Goal: Find contact information: Find contact information

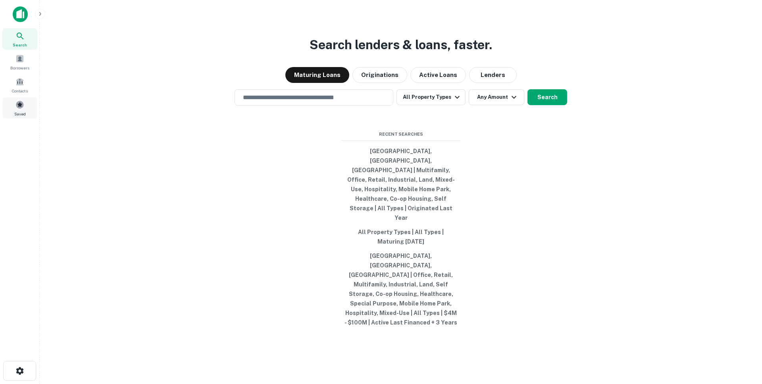
click at [12, 111] on div "Saved" at bounding box center [19, 107] width 35 height 21
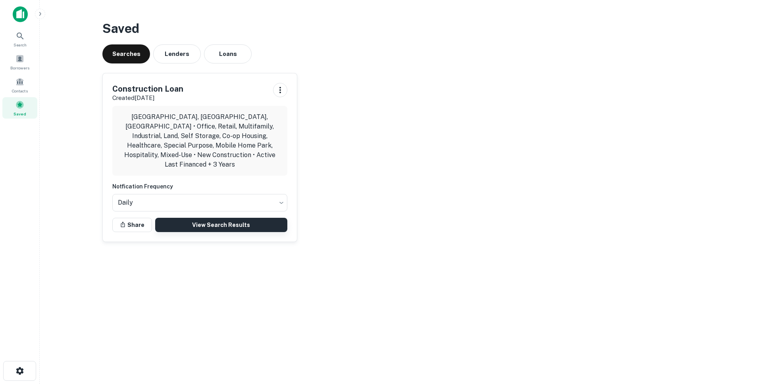
click at [191, 218] on link "View Search Results" at bounding box center [221, 225] width 132 height 14
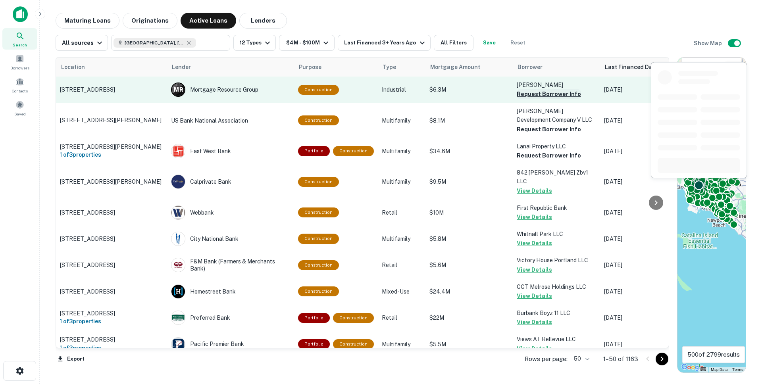
click at [545, 94] on button "Request Borrower Info" at bounding box center [549, 94] width 64 height 10
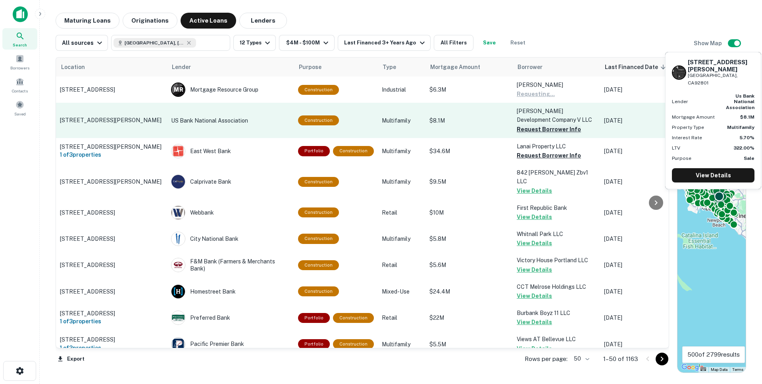
click at [531, 128] on button "Request Borrower Info" at bounding box center [549, 130] width 64 height 10
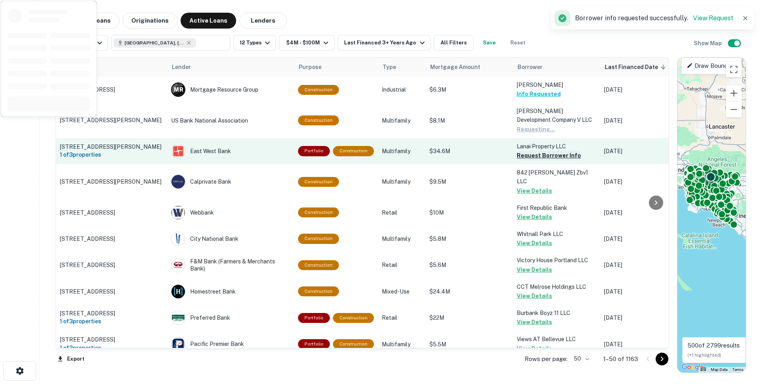
click at [531, 156] on button "Request Borrower Info" at bounding box center [549, 156] width 64 height 10
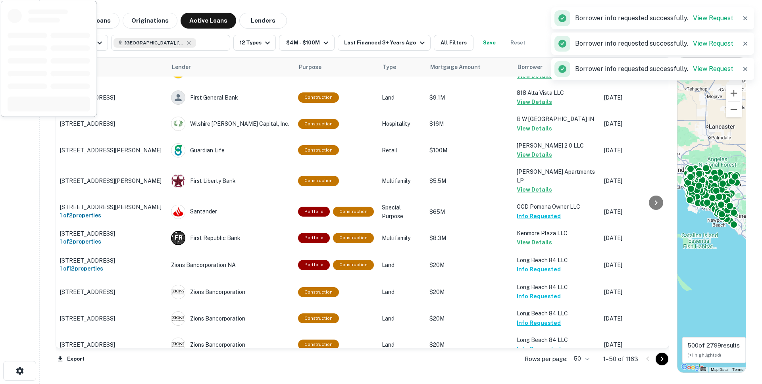
scroll to position [1129, 0]
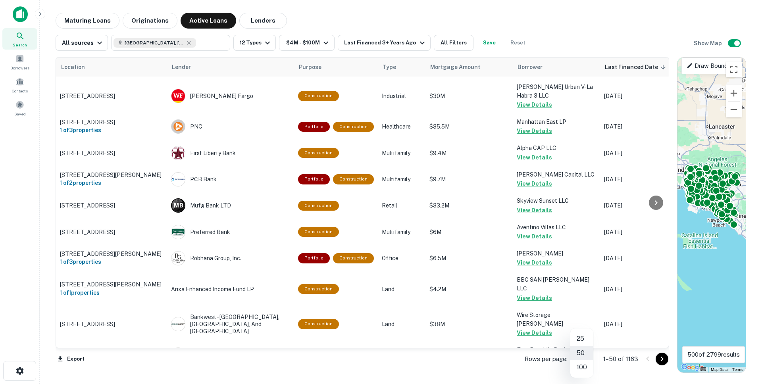
click at [582, 360] on body "Search Borrowers Contacts Saved Maturing Loans Originations Active Loans Lender…" at bounding box center [381, 192] width 762 height 384
click at [580, 366] on li "100" at bounding box center [581, 367] width 23 height 14
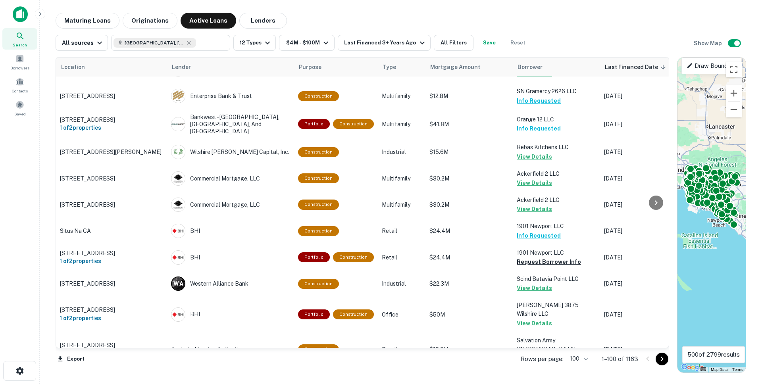
scroll to position [2534, 0]
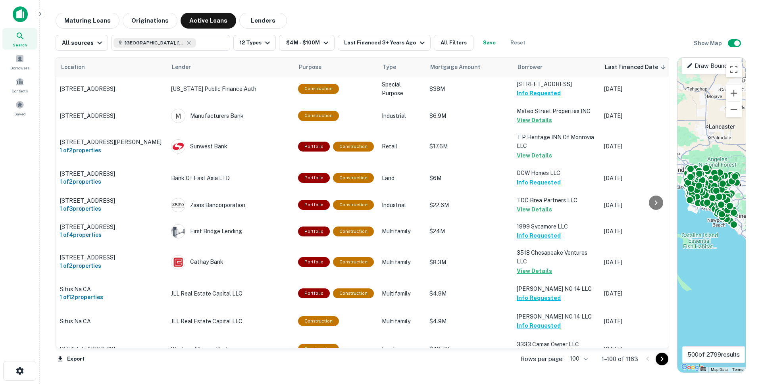
click at [541, 376] on button "Request Borrower Info" at bounding box center [549, 381] width 64 height 10
click at [662, 358] on icon "Go to next page" at bounding box center [662, 360] width 10 height 10
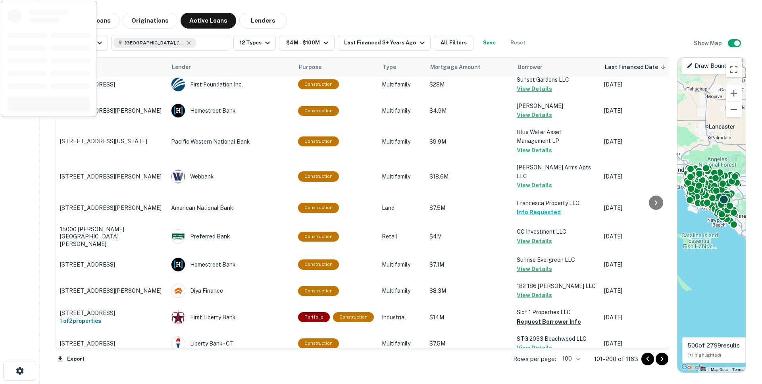
scroll to position [1367, 0]
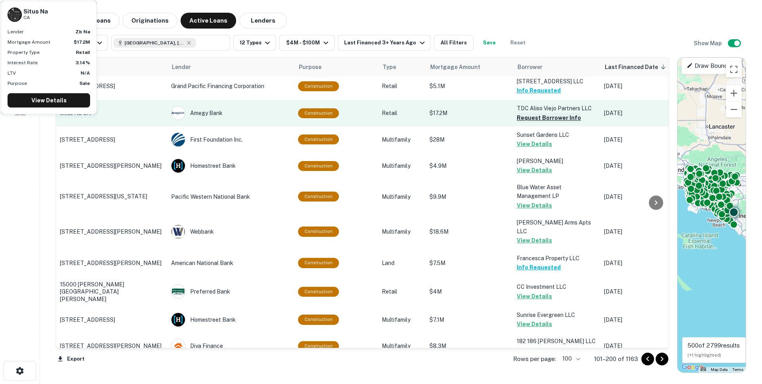
click at [522, 123] on button "Request Borrower Info" at bounding box center [549, 118] width 64 height 10
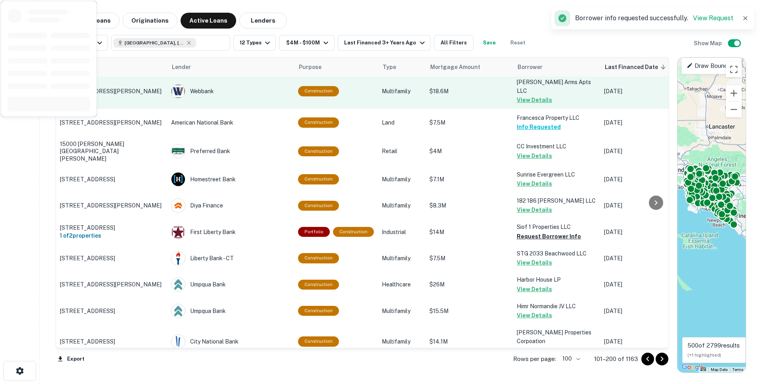
scroll to position [1613, 0]
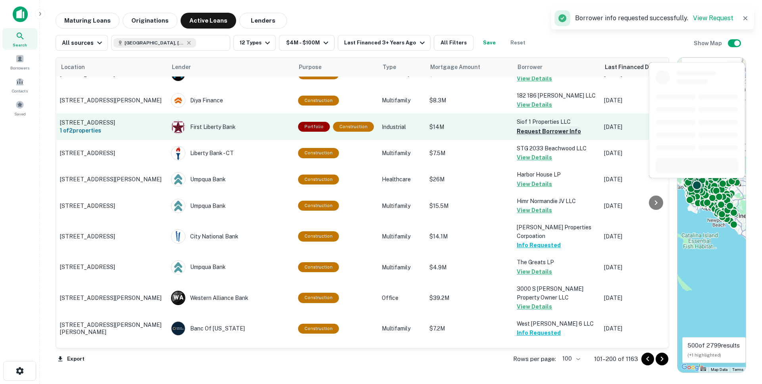
click at [528, 127] on button "Request Borrower Info" at bounding box center [549, 132] width 64 height 10
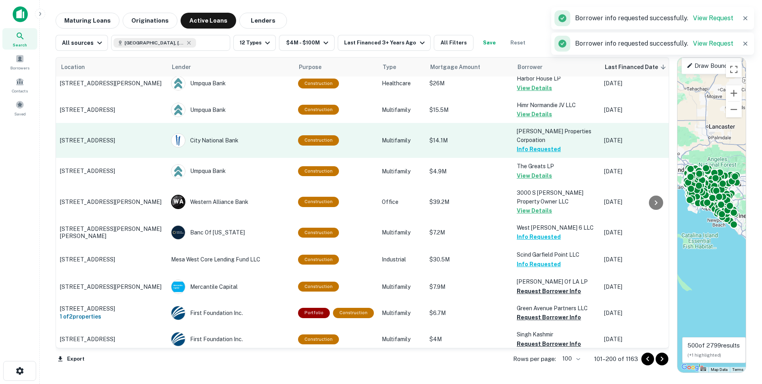
scroll to position [1788, 0]
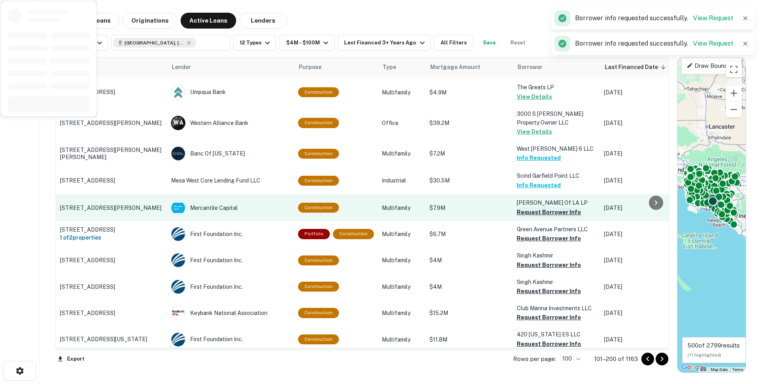
click at [536, 208] on button "Request Borrower Info" at bounding box center [549, 213] width 64 height 10
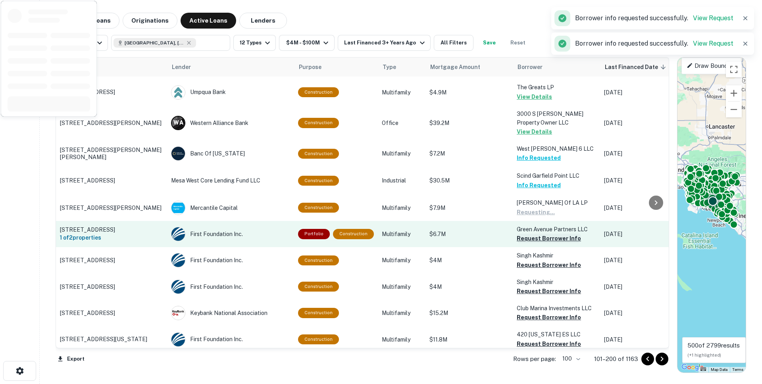
click at [534, 234] on button "Request Borrower Info" at bounding box center [549, 239] width 64 height 10
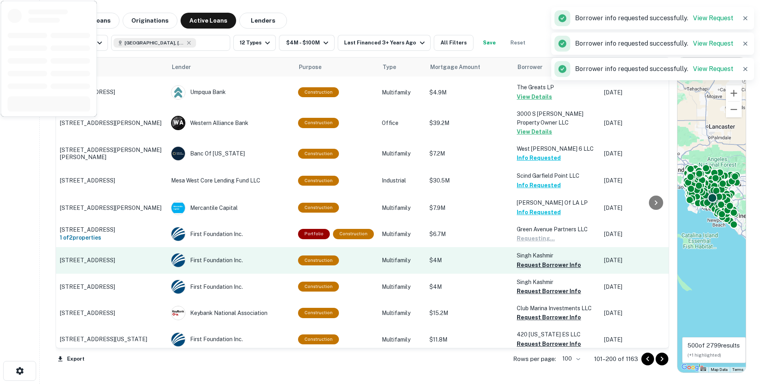
click at [527, 260] on button "Request Borrower Info" at bounding box center [549, 265] width 64 height 10
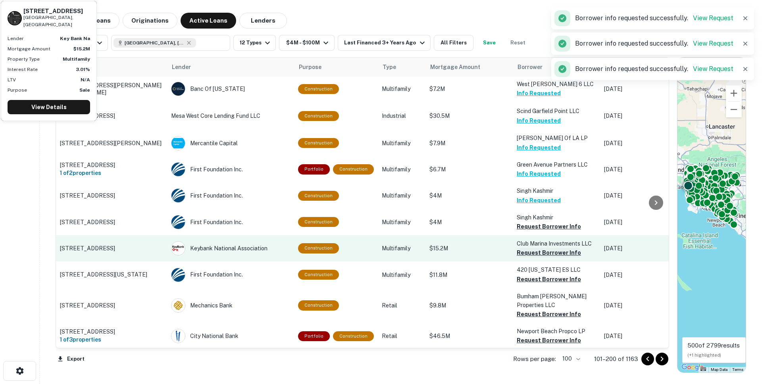
scroll to position [1855, 0]
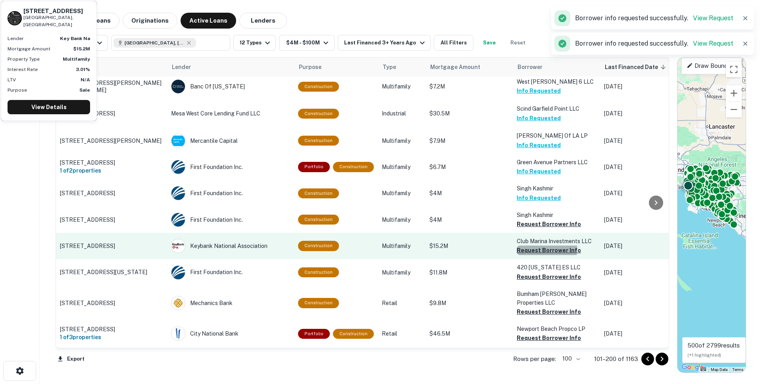
click at [528, 246] on button "Request Borrower Info" at bounding box center [549, 251] width 64 height 10
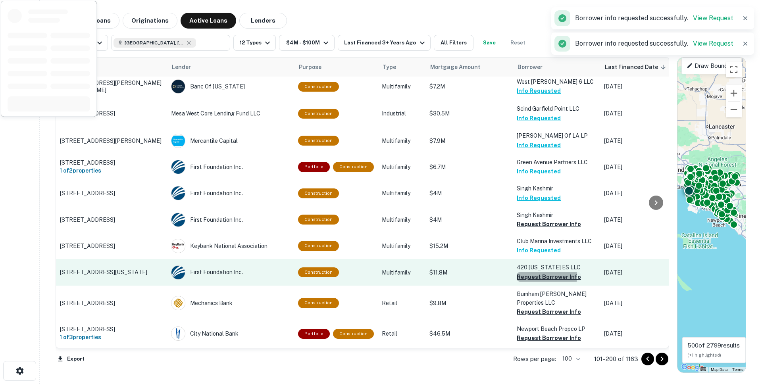
click at [524, 272] on button "Request Borrower Info" at bounding box center [549, 277] width 64 height 10
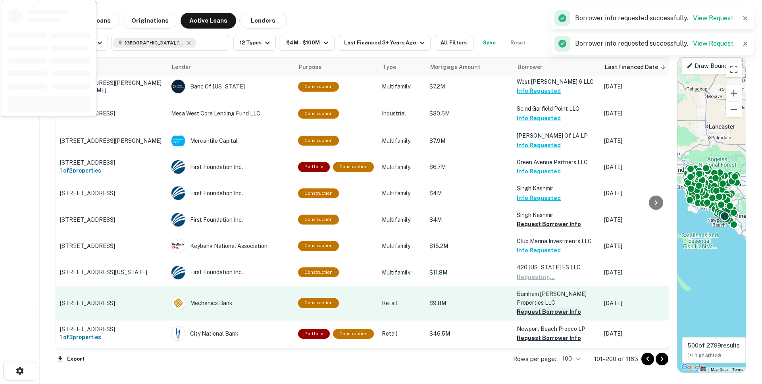
click at [522, 307] on button "Request Borrower Info" at bounding box center [549, 312] width 64 height 10
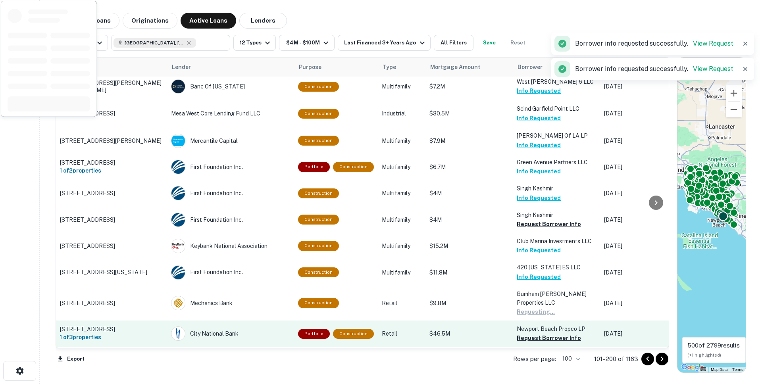
click at [526, 324] on td "Newport Beach Propco LP Request Borrower Info" at bounding box center [556, 334] width 87 height 26
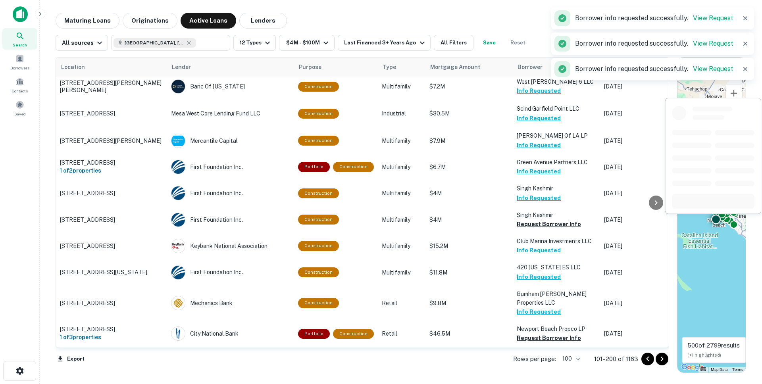
scroll to position [1923, 0]
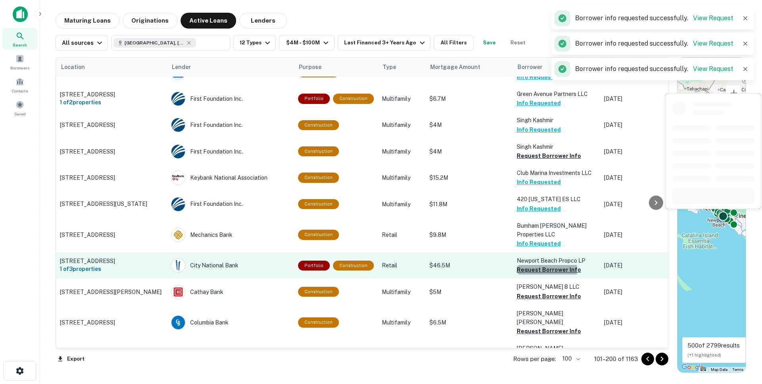
click at [522, 265] on button "Request Borrower Info" at bounding box center [549, 270] width 64 height 10
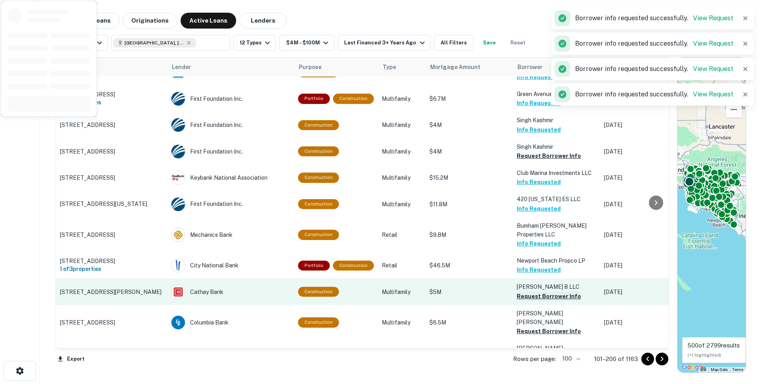
click at [521, 292] on button "Request Borrower Info" at bounding box center [549, 297] width 64 height 10
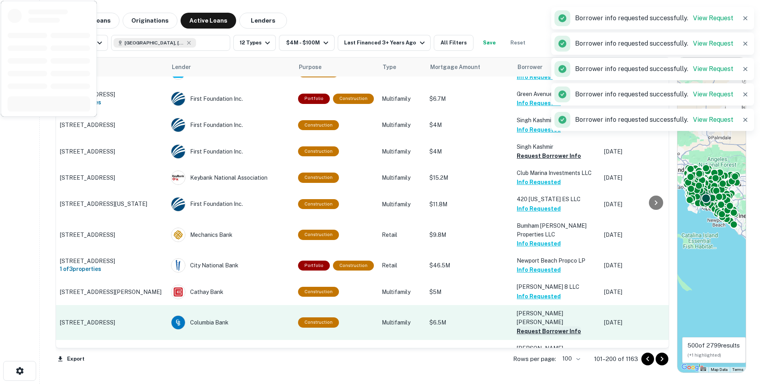
click at [522, 327] on button "Request Borrower Info" at bounding box center [549, 332] width 64 height 10
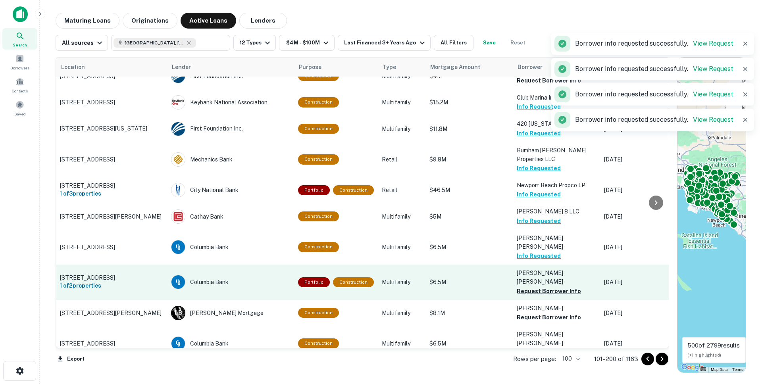
scroll to position [2066, 0]
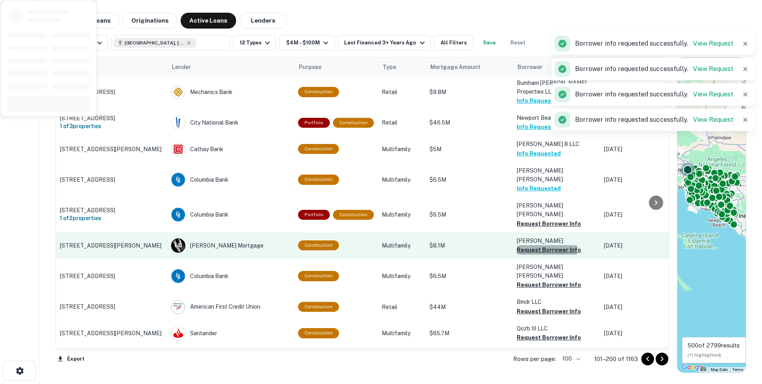
click at [520, 245] on button "Request Borrower Info" at bounding box center [549, 250] width 64 height 10
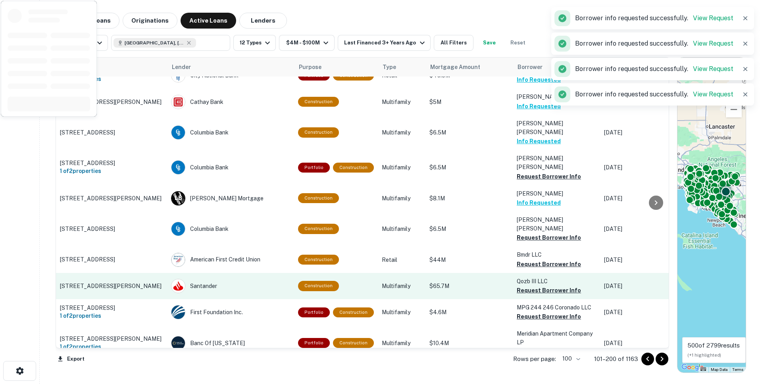
scroll to position [2114, 0]
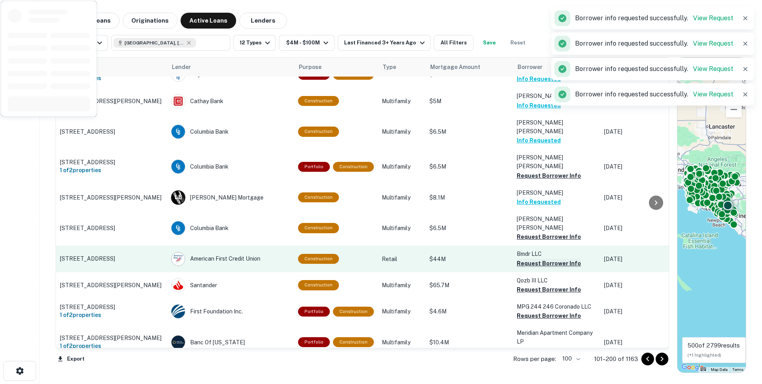
click at [525, 259] on button "Request Borrower Info" at bounding box center [549, 264] width 64 height 10
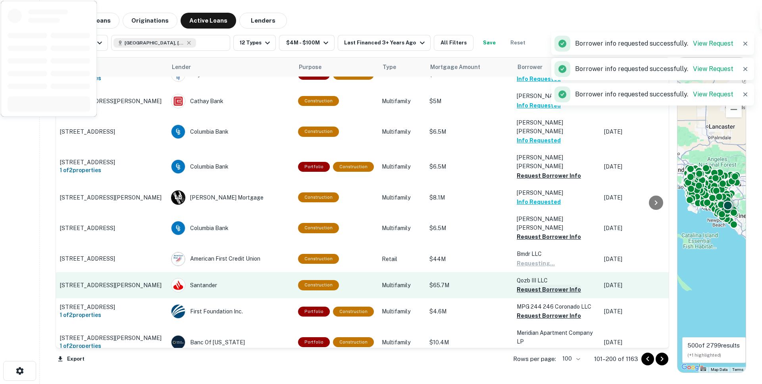
click at [526, 285] on button "Request Borrower Info" at bounding box center [549, 290] width 64 height 10
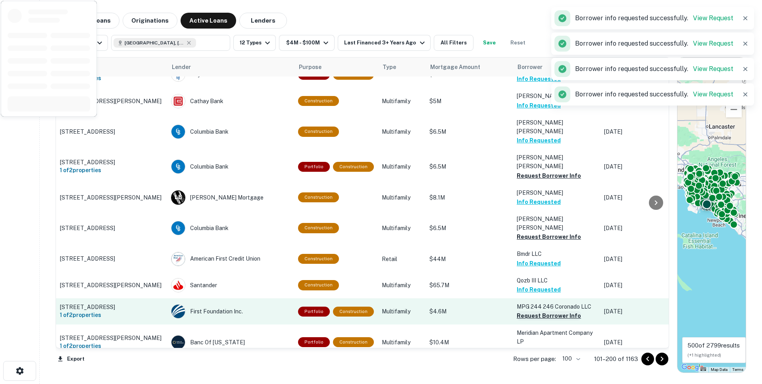
click at [527, 311] on button "Request Borrower Info" at bounding box center [549, 316] width 64 height 10
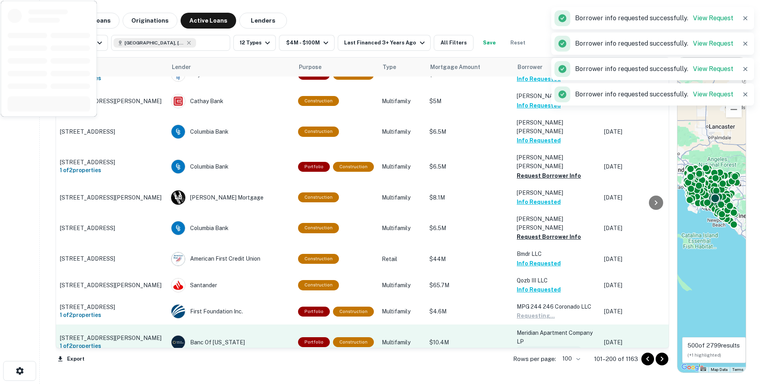
click at [532, 347] on button "Request Borrower Info" at bounding box center [549, 352] width 64 height 10
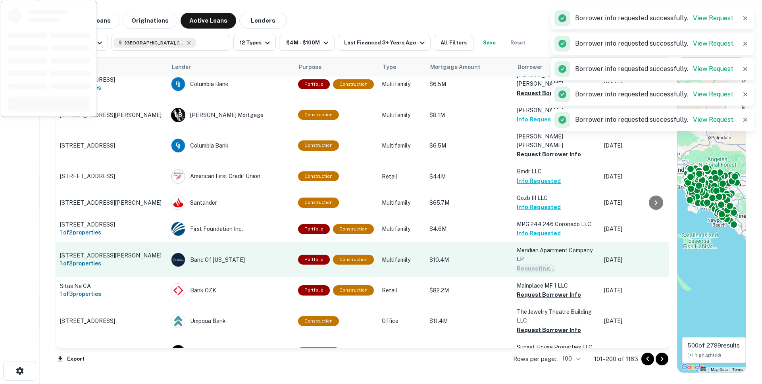
scroll to position [2204, 0]
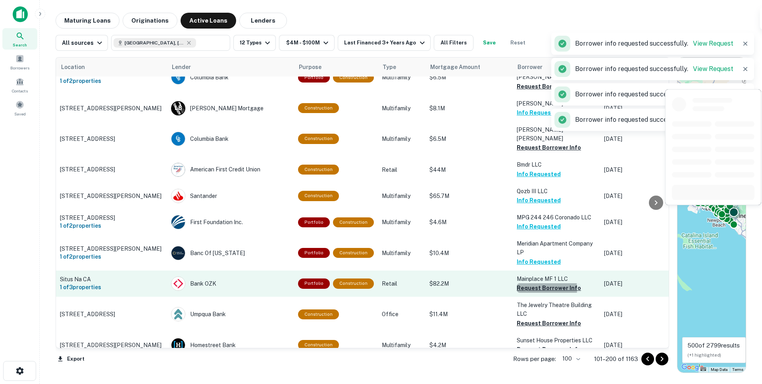
click at [528, 283] on button "Request Borrower Info" at bounding box center [549, 288] width 64 height 10
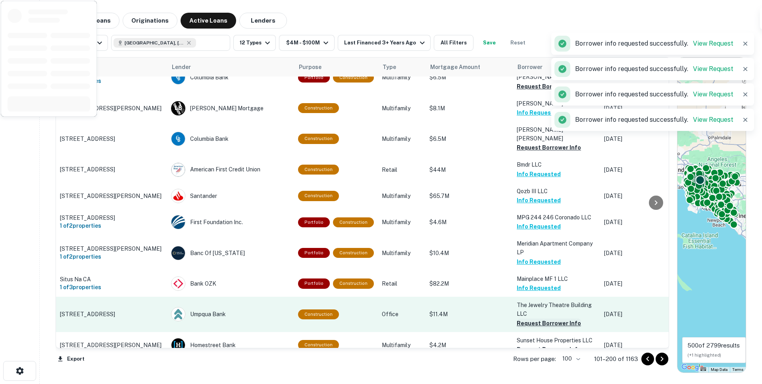
click at [527, 319] on button "Request Borrower Info" at bounding box center [549, 324] width 64 height 10
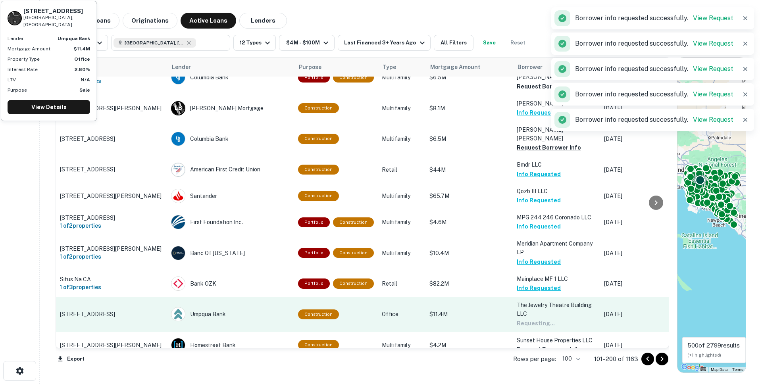
scroll to position [2282, 0]
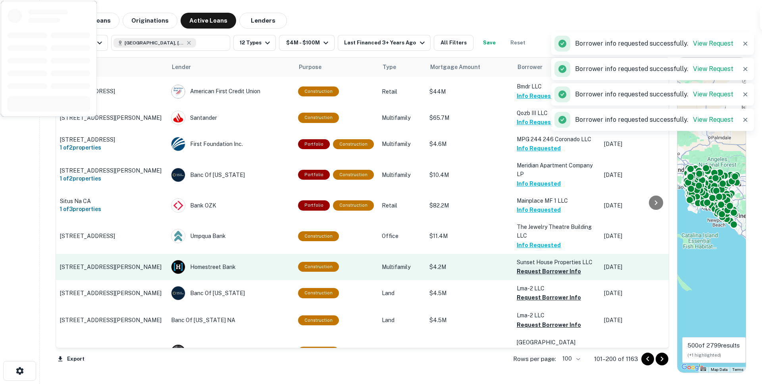
click at [528, 267] on button "Request Borrower Info" at bounding box center [549, 272] width 64 height 10
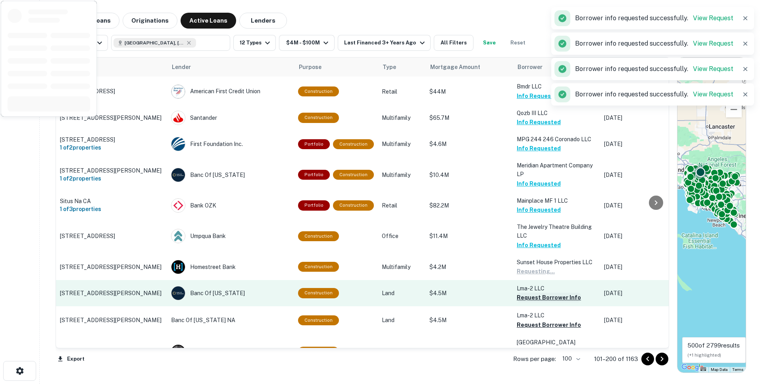
click at [525, 293] on button "Request Borrower Info" at bounding box center [549, 298] width 64 height 10
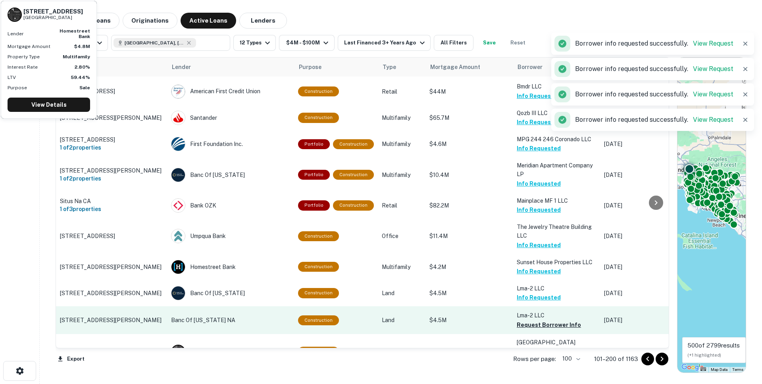
scroll to position [2367, 0]
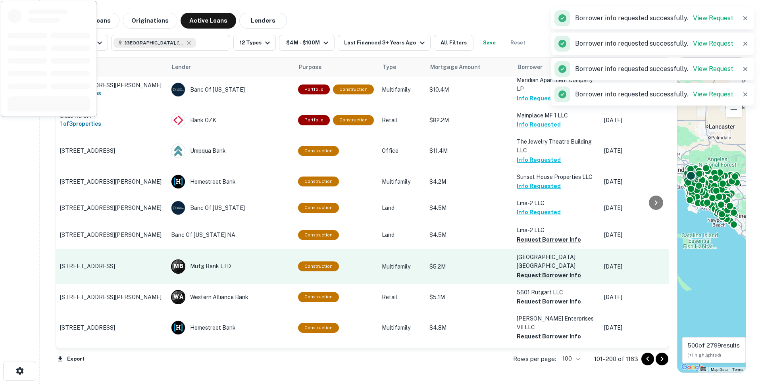
click at [526, 271] on button "Request Borrower Info" at bounding box center [549, 276] width 64 height 10
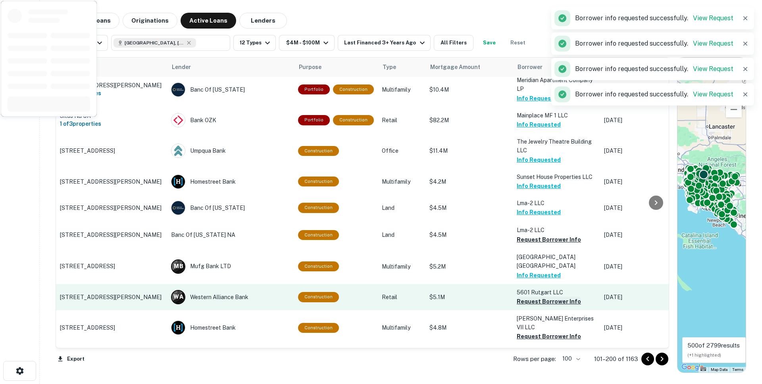
click at [526, 297] on button "Request Borrower Info" at bounding box center [549, 302] width 64 height 10
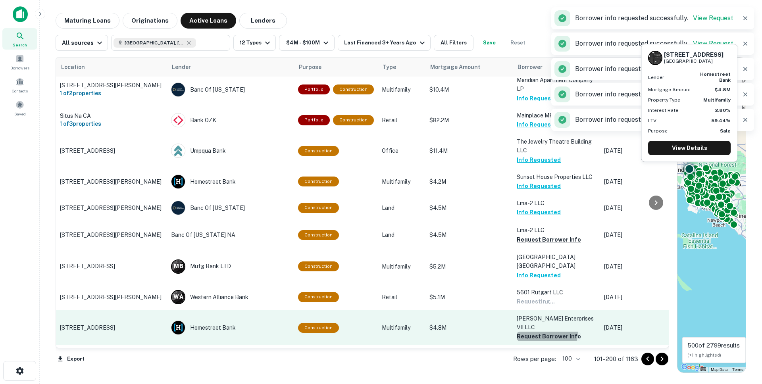
click at [525, 332] on button "Request Borrower Info" at bounding box center [549, 337] width 64 height 10
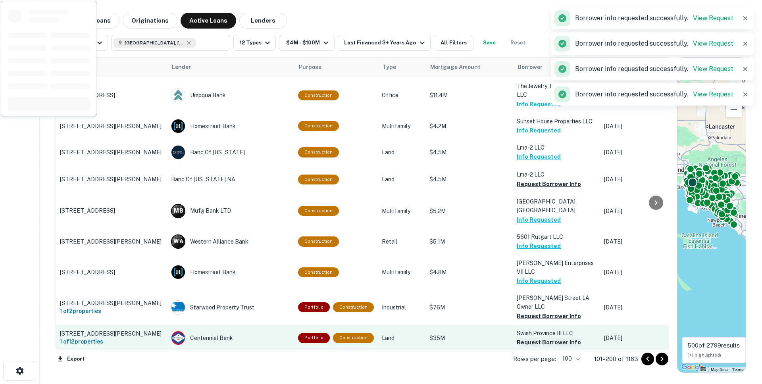
scroll to position [2449, 0]
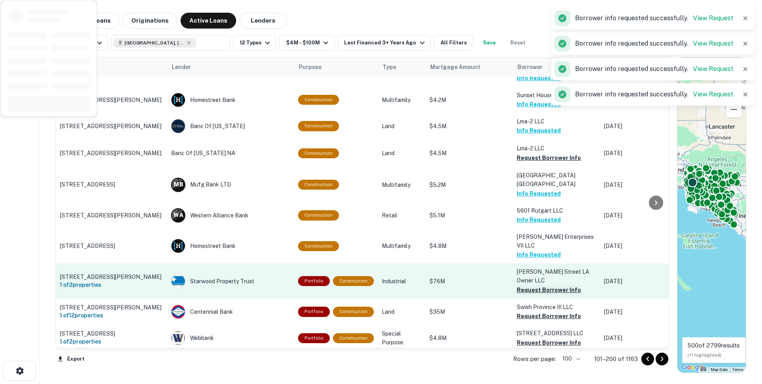
click at [525, 285] on button "Request Borrower Info" at bounding box center [549, 290] width 64 height 10
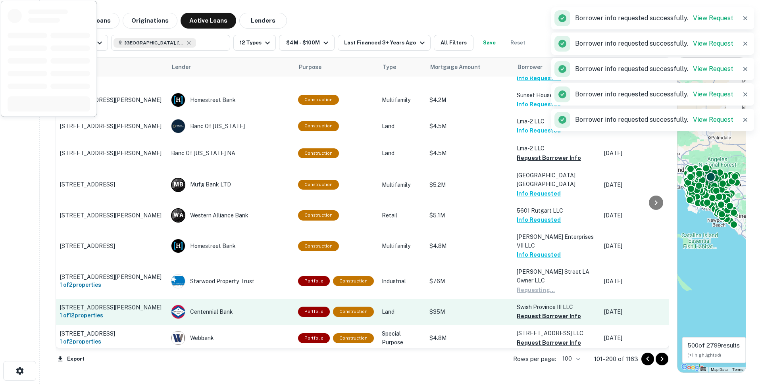
click at [525, 299] on td "Swish Province III LLC Request Borrower Info" at bounding box center [556, 312] width 87 height 26
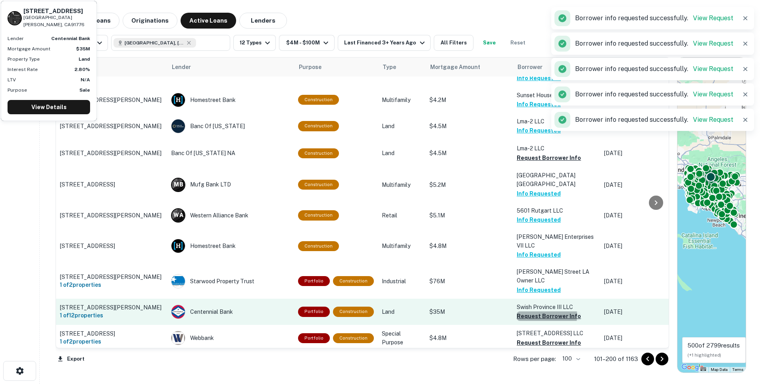
click at [527, 312] on button "Request Borrower Info" at bounding box center [549, 317] width 64 height 10
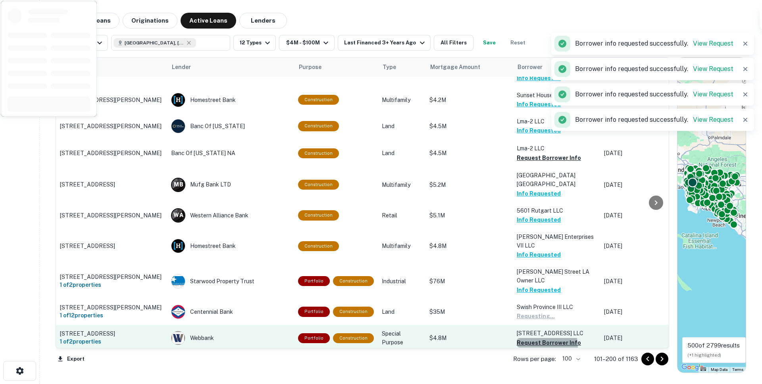
click at [528, 338] on button "Request Borrower Info" at bounding box center [549, 343] width 64 height 10
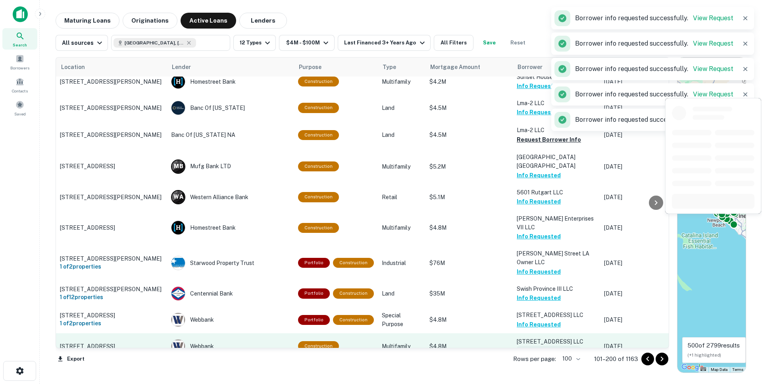
scroll to position [2484, 0]
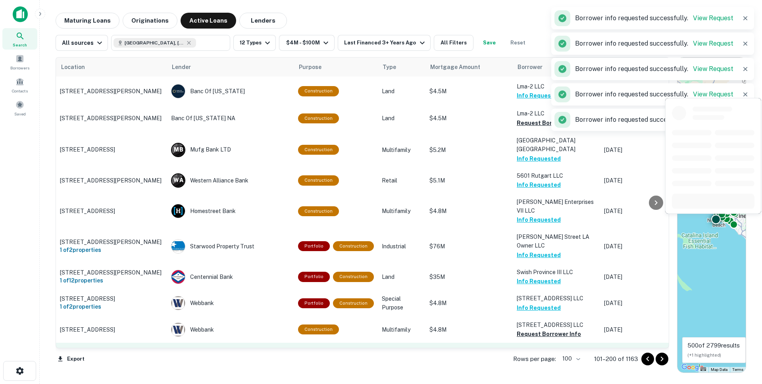
click at [529, 356] on button "Request Borrower Info" at bounding box center [549, 361] width 64 height 10
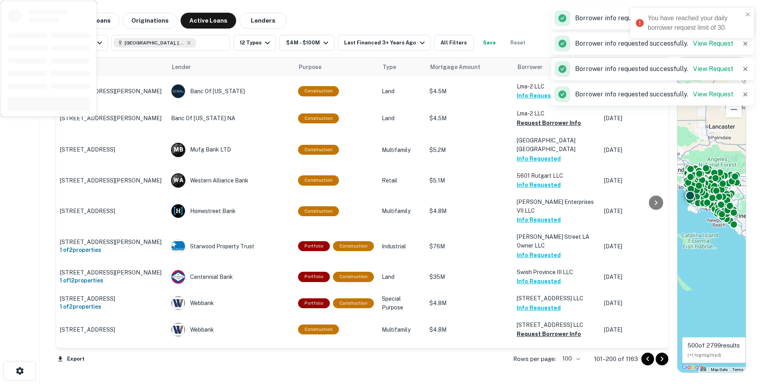
click at [530, 382] on button "Request Borrower Info" at bounding box center [549, 387] width 64 height 10
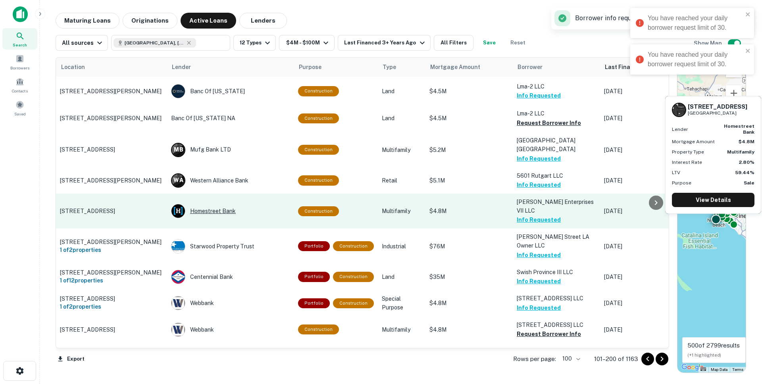
click at [206, 204] on div "Homestreet Bank" at bounding box center [230, 211] width 119 height 14
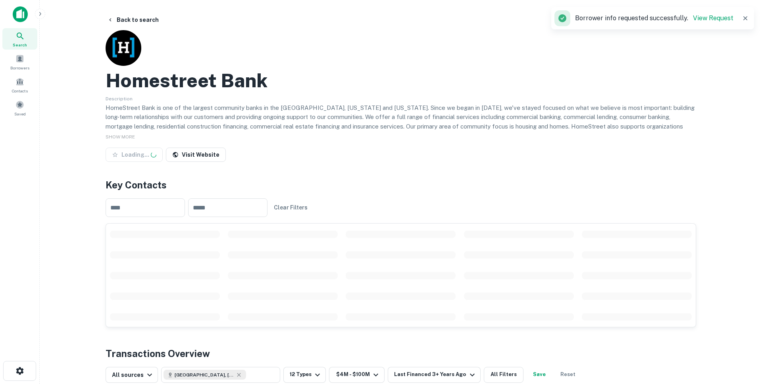
click at [185, 106] on p "HomeStreet Bank is one of the largest community banks in the Northwest, Califor…" at bounding box center [401, 126] width 591 height 47
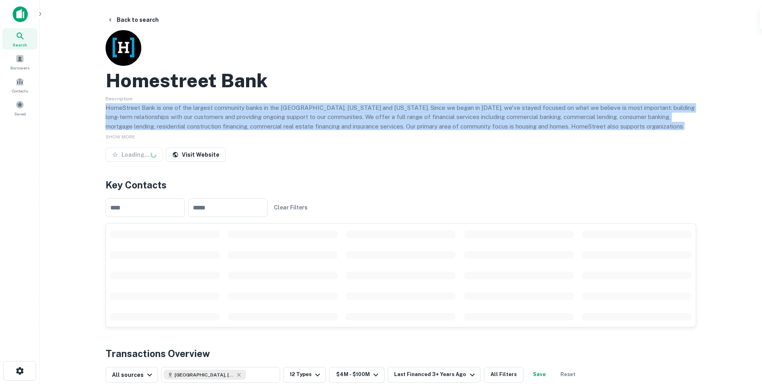
click at [185, 106] on p "HomeStreet Bank is one of the largest community banks in the Northwest, Califor…" at bounding box center [401, 126] width 591 height 47
click at [187, 107] on p "HomeStreet Bank is one of the largest community banks in the Northwest, Califor…" at bounding box center [401, 126] width 591 height 47
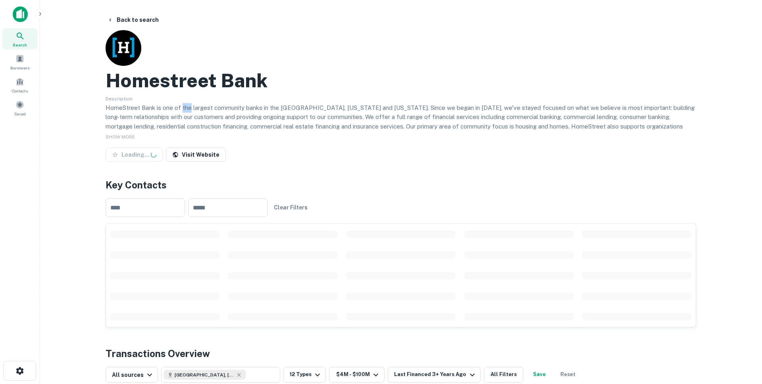
click at [187, 107] on p "HomeStreet Bank is one of the largest community banks in the Northwest, Califor…" at bounding box center [401, 126] width 591 height 47
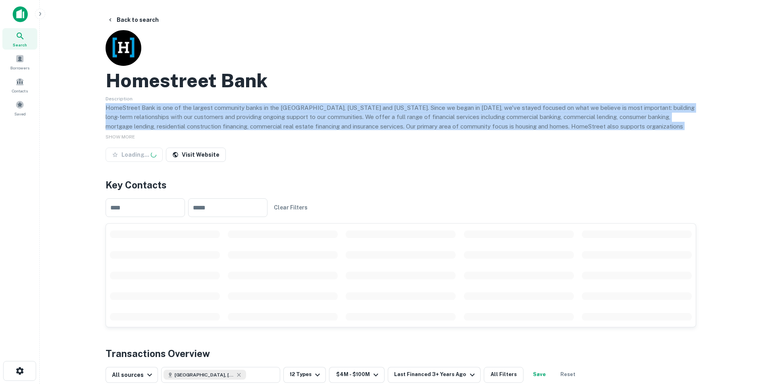
click at [187, 107] on p "HomeStreet Bank is one of the largest community banks in the Northwest, Califor…" at bounding box center [401, 126] width 591 height 47
click at [198, 112] on p "HomeStreet Bank is one of the largest community banks in the Northwest, Califor…" at bounding box center [401, 126] width 591 height 47
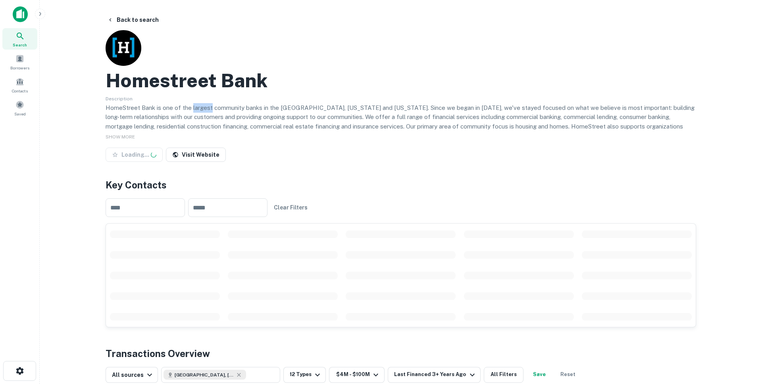
click at [198, 112] on p "HomeStreet Bank is one of the largest community banks in the Northwest, Califor…" at bounding box center [401, 126] width 591 height 47
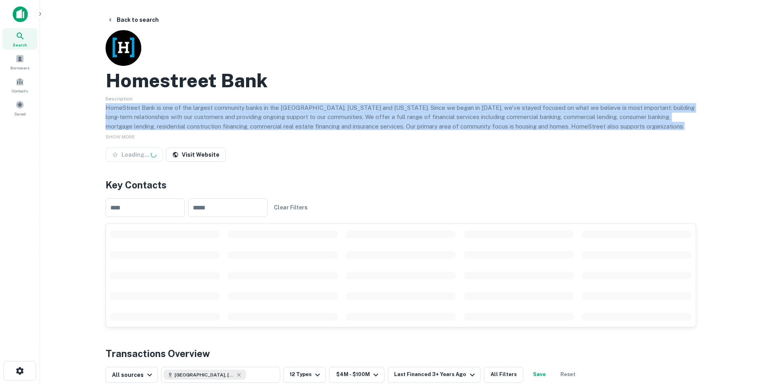
click at [198, 112] on p "HomeStreet Bank is one of the largest community banks in the Northwest, Califor…" at bounding box center [401, 126] width 591 height 47
click at [205, 113] on p "HomeStreet Bank is one of the largest community banks in the Northwest, Califor…" at bounding box center [401, 126] width 591 height 47
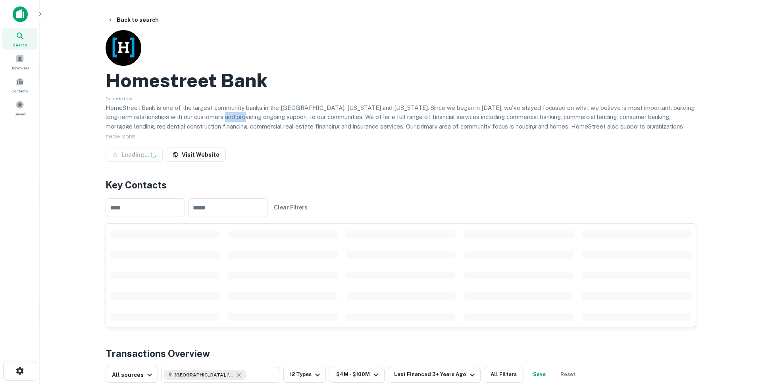
click at [205, 113] on p "HomeStreet Bank is one of the largest community banks in the Northwest, Califor…" at bounding box center [401, 126] width 591 height 47
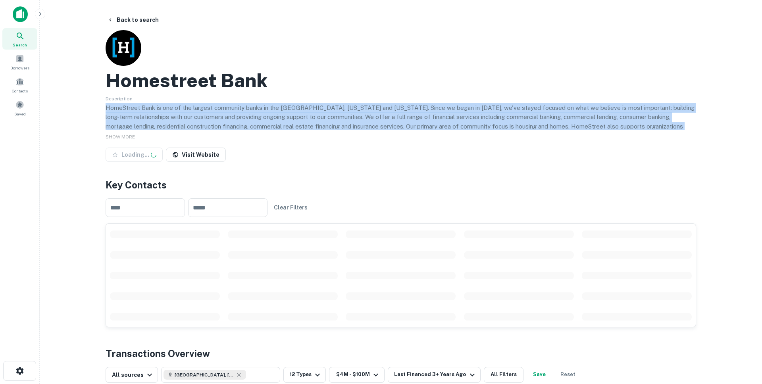
click at [205, 113] on p "HomeStreet Bank is one of the largest community banks in the Northwest, Califor…" at bounding box center [401, 126] width 591 height 47
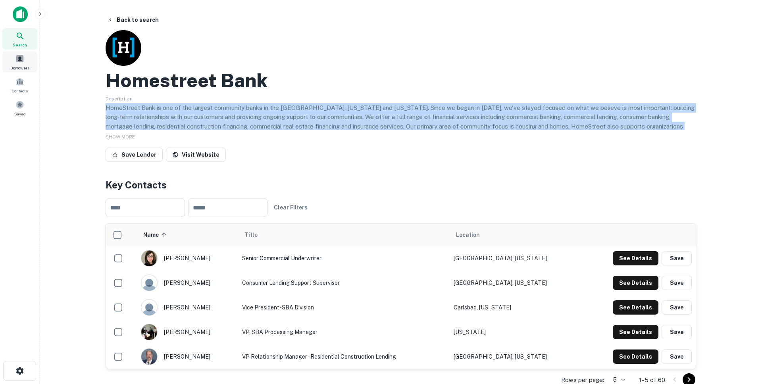
click at [20, 61] on span at bounding box center [19, 58] width 9 height 9
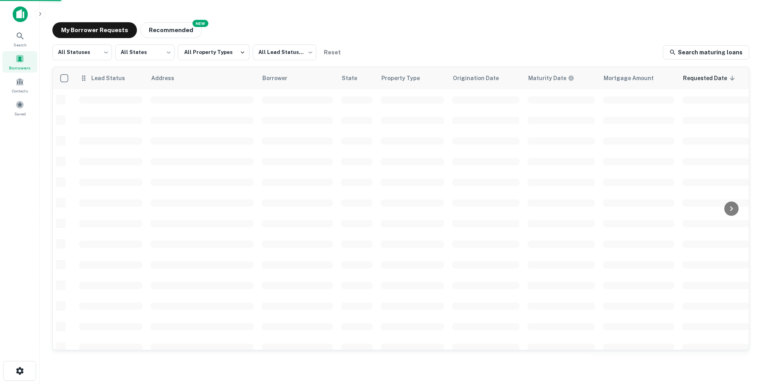
scroll to position [83, 0]
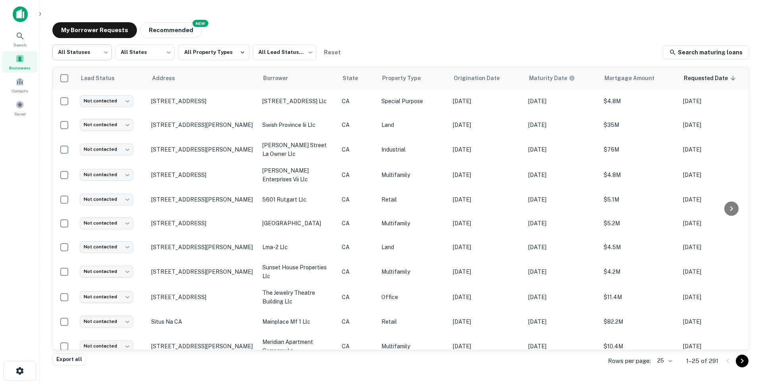
click at [100, 54] on body "Search Borrowers Contacts Saved My Borrower Requests NEW Recommended All Status…" at bounding box center [381, 192] width 762 height 384
click at [71, 101] on li "Fulfilled" at bounding box center [82, 101] width 60 height 14
type input "*********"
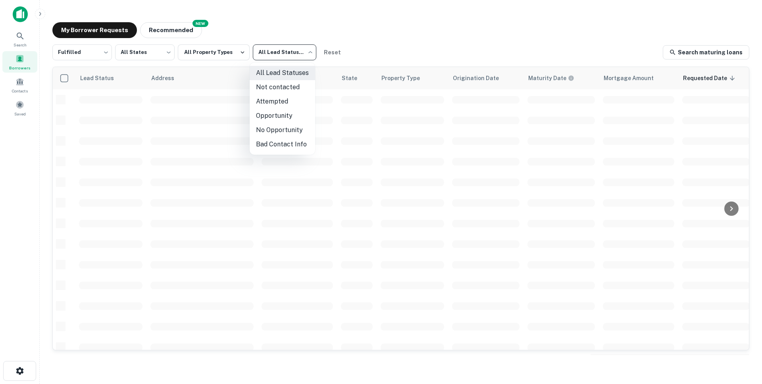
click at [276, 48] on body "Search Borrowers Contacts Saved My Borrower Requests NEW Recommended Fulfilled …" at bounding box center [381, 192] width 762 height 384
click at [271, 89] on li "Not contacted" at bounding box center [283, 87] width 66 height 14
type input "****"
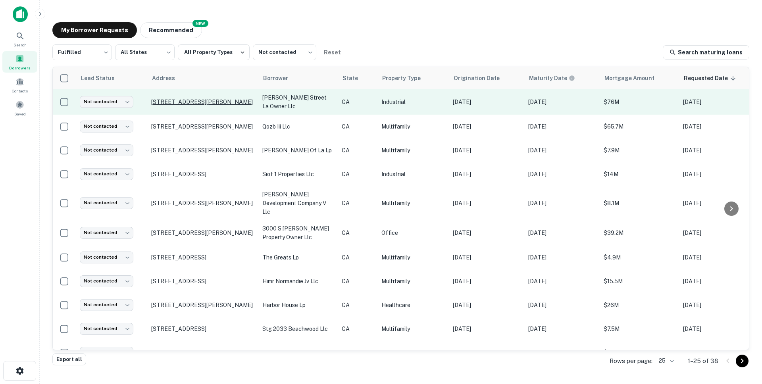
click at [220, 98] on p "2233 Jesse St Los Angeles, CA90023" at bounding box center [202, 101] width 103 height 7
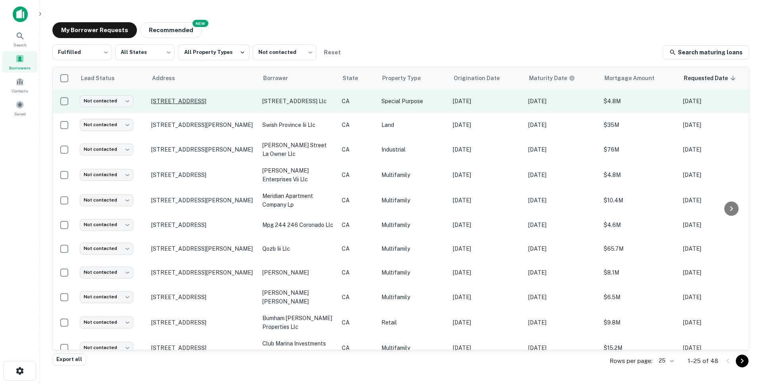
click at [249, 103] on p "3930 Nicolet Ave Los Angeles, CA90008" at bounding box center [202, 101] width 103 height 7
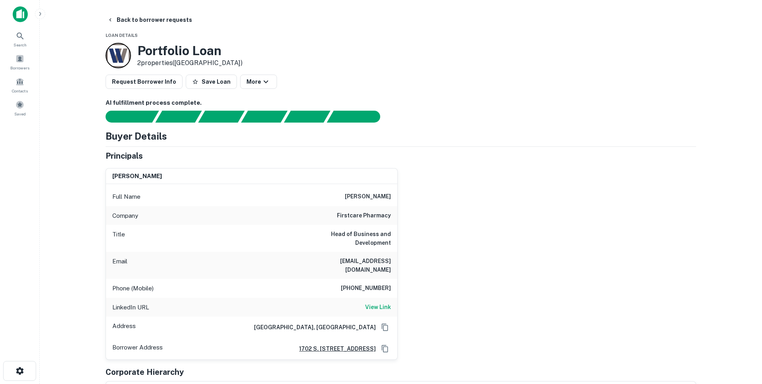
scroll to position [19, 0]
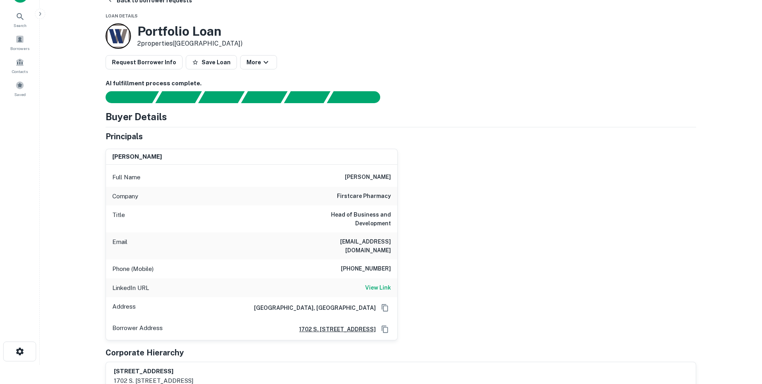
click at [452, 105] on div "AI fulfillment process complete. Buyer Details Principals pouya farzadfar Full …" at bounding box center [401, 274] width 591 height 390
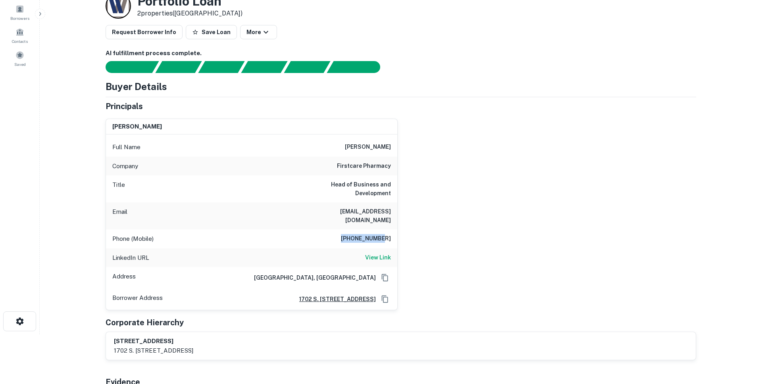
drag, startPoint x: 345, startPoint y: 220, endPoint x: 414, endPoint y: 220, distance: 68.7
click at [414, 220] on div "pouya farzadfar Full Name pouya farzadfar Company firstcare pharmacy Title Head…" at bounding box center [397, 211] width 597 height 198
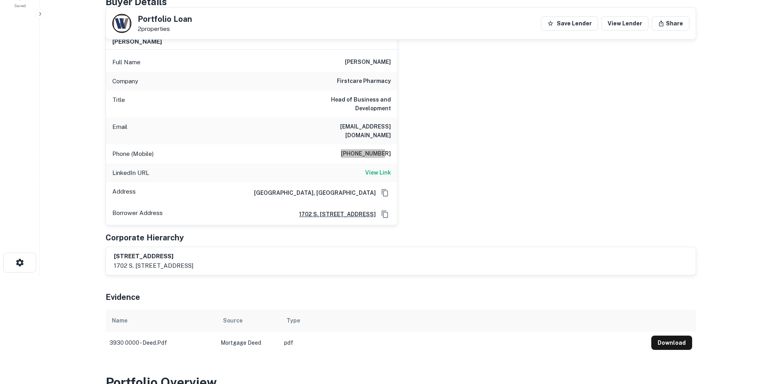
scroll to position [0, 0]
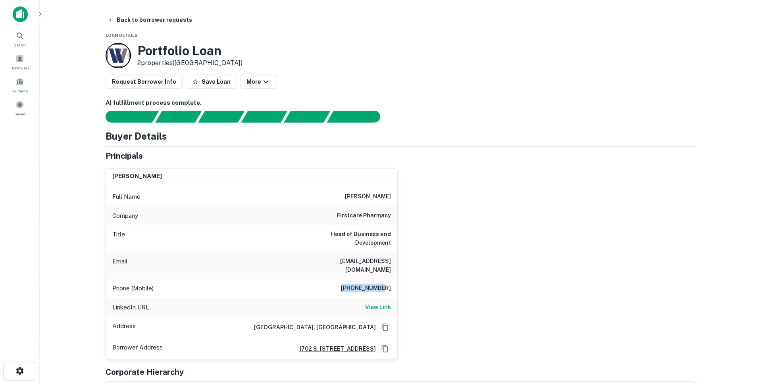
click at [347, 284] on h6 "818-605-4422" at bounding box center [366, 289] width 50 height 10
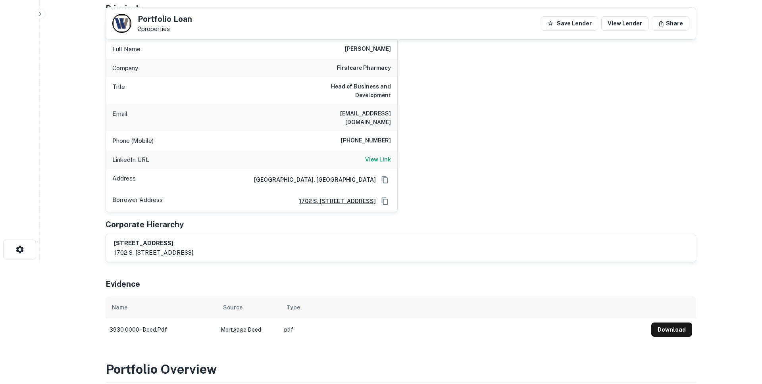
scroll to position [121, 0]
drag, startPoint x: 355, startPoint y: 133, endPoint x: 353, endPoint y: 129, distance: 4.1
click at [354, 132] on div "Phone (Mobile) 818-605-4422" at bounding box center [251, 141] width 291 height 19
drag, startPoint x: 356, startPoint y: 124, endPoint x: 399, endPoint y: 125, distance: 42.9
click at [399, 125] on div "pouya farzadfar Full Name pouya farzadfar Company firstcare pharmacy Title Head…" at bounding box center [397, 114] width 597 height 198
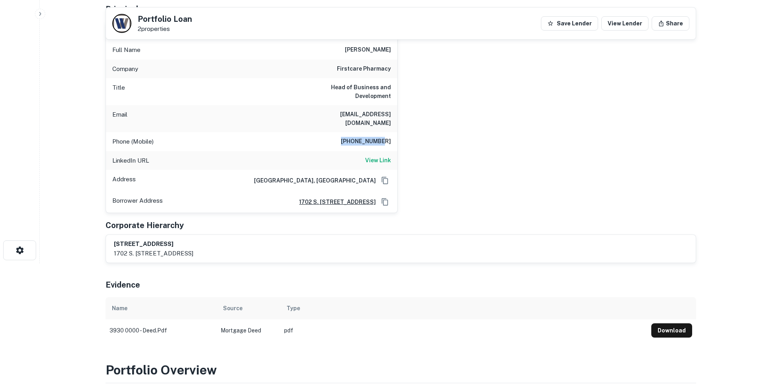
copy h6 "818-605-4422"
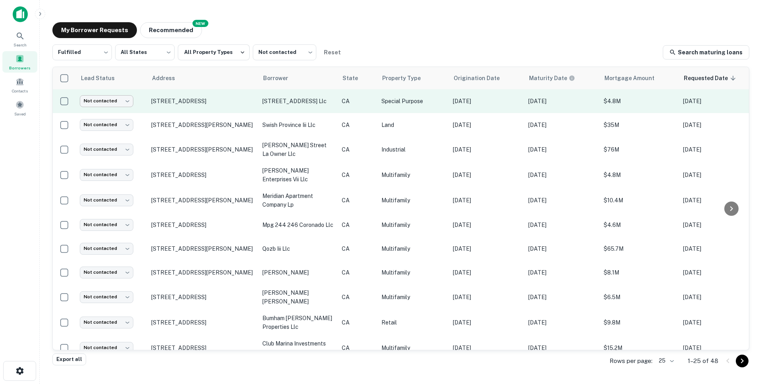
click at [115, 102] on body "Search Borrowers Contacts Saved My Borrower Requests NEW Recommended Fulfilled …" at bounding box center [381, 192] width 762 height 384
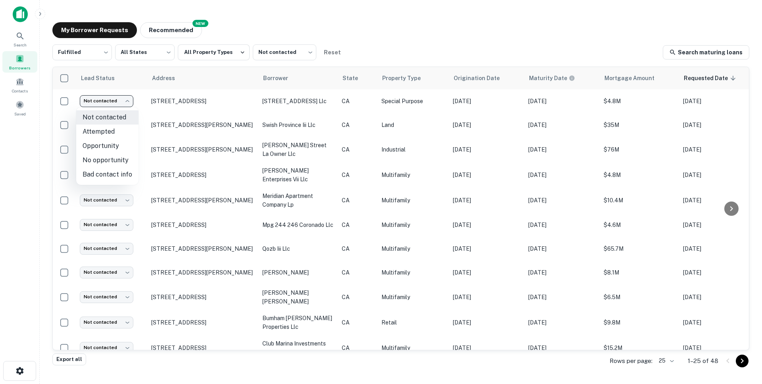
click at [92, 134] on li "Attempted" at bounding box center [107, 132] width 62 height 14
type input "*********"
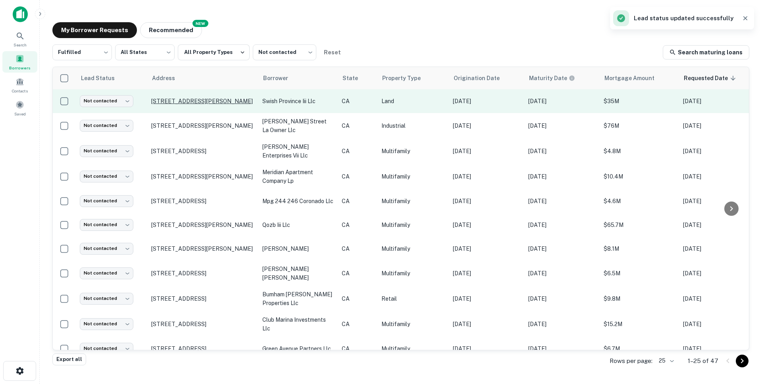
click at [161, 98] on p "400 W Valley Blvd San Gabriel, CA91776" at bounding box center [202, 101] width 103 height 7
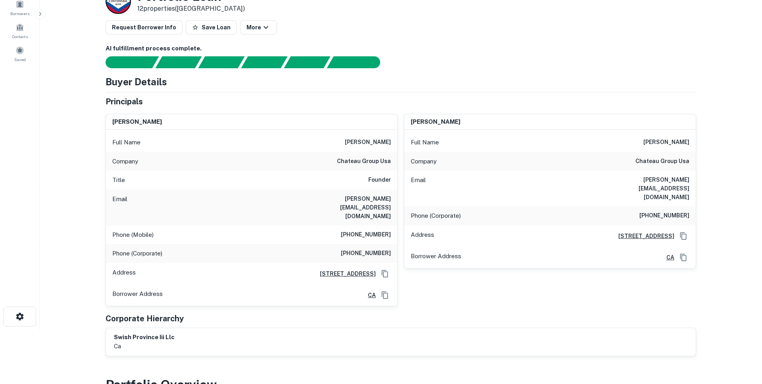
scroll to position [55, 0]
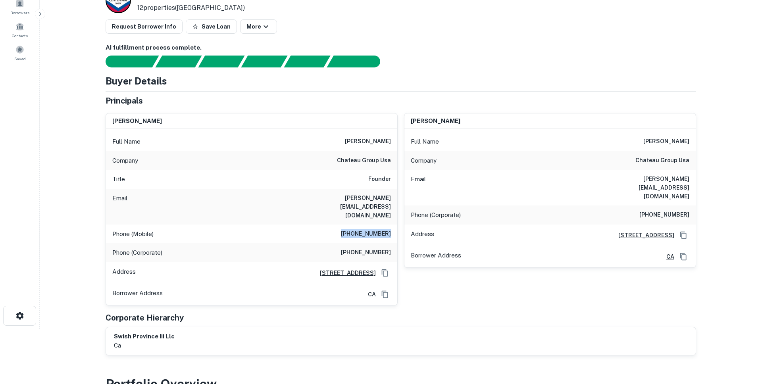
drag, startPoint x: 351, startPoint y: 217, endPoint x: 391, endPoint y: 217, distance: 40.9
click at [391, 225] on div "Phone (Mobile) (626) 315-6079" at bounding box center [251, 234] width 291 height 19
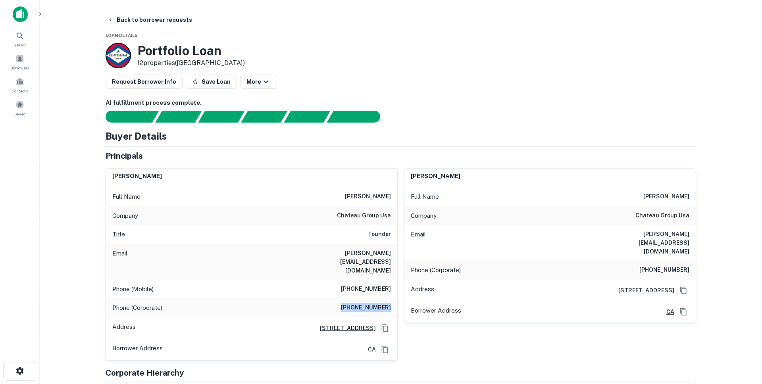
drag, startPoint x: 341, startPoint y: 291, endPoint x: 397, endPoint y: 289, distance: 56.0
click at [397, 299] on div "Phone (Corporate) (626) 574-7725" at bounding box center [251, 308] width 291 height 19
click at [364, 285] on h6 "(626) 315-6079" at bounding box center [366, 290] width 50 height 10
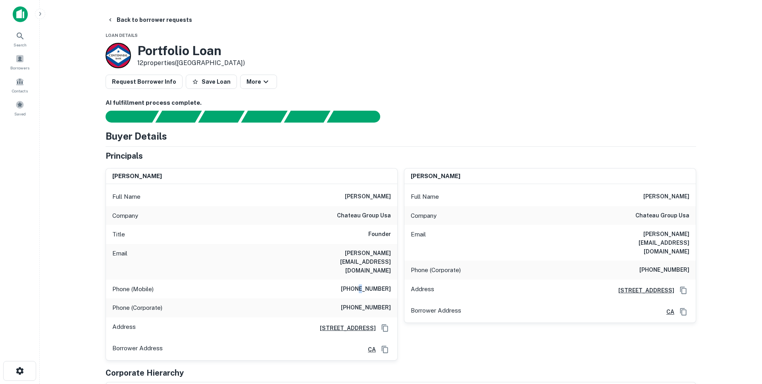
click at [364, 285] on h6 "(626) 315-6079" at bounding box center [366, 290] width 50 height 10
click at [352, 303] on h6 "(626) 574-7725" at bounding box center [366, 308] width 50 height 10
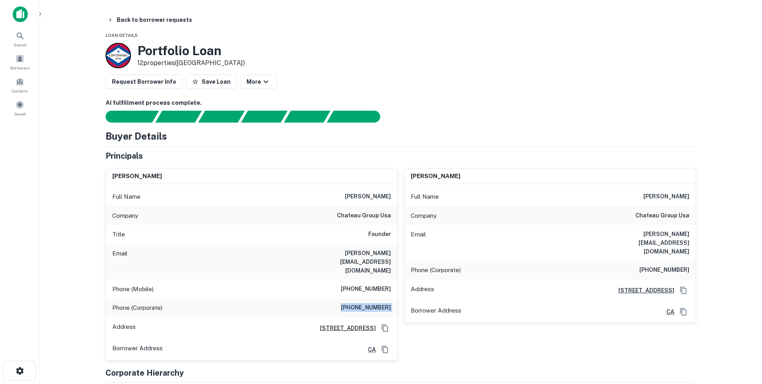
click at [352, 303] on h6 "(626) 574-7725" at bounding box center [366, 308] width 50 height 10
drag, startPoint x: 661, startPoint y: 249, endPoint x: 696, endPoint y: 249, distance: 34.9
click at [696, 249] on div "eric y. chen Full Name eric y. chen Company chateau group usa Email eric@chatea…" at bounding box center [550, 245] width 292 height 155
click at [514, 231] on div "Email eric@chateaugroupusa.com" at bounding box center [550, 243] width 291 height 36
drag, startPoint x: 634, startPoint y: 249, endPoint x: 700, endPoint y: 259, distance: 66.3
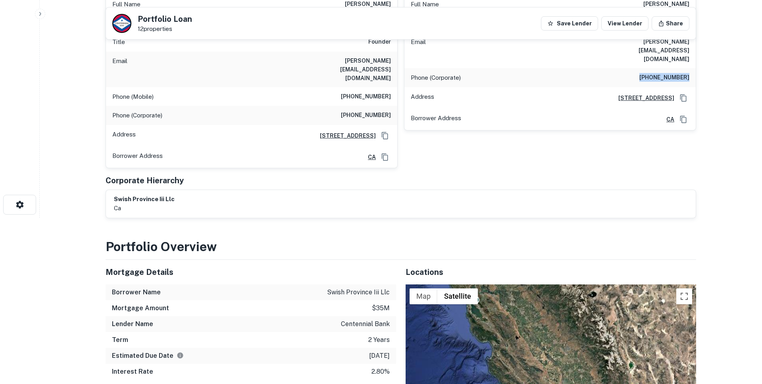
scroll to position [167, 0]
click at [345, 87] on div "Phone (Mobile) (626) 315-6079" at bounding box center [251, 96] width 291 height 19
drag, startPoint x: 344, startPoint y: 84, endPoint x: 392, endPoint y: 80, distance: 48.2
click at [392, 87] on div "Phone (Mobile) (626) 315-6079" at bounding box center [251, 96] width 291 height 19
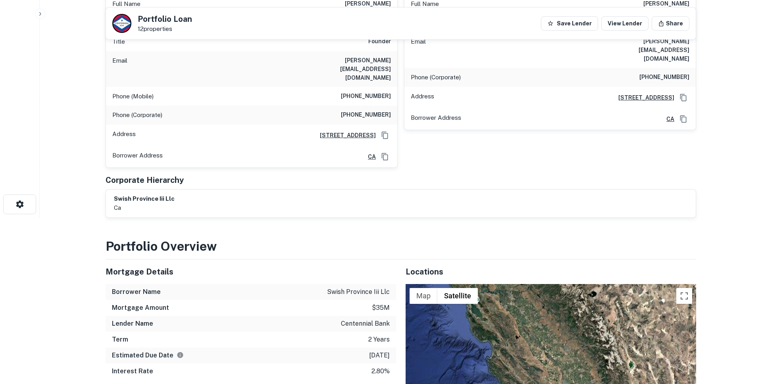
click at [372, 92] on h6 "(626) 315-6079" at bounding box center [366, 97] width 50 height 10
click at [353, 92] on h6 "(626) 315-6079" at bounding box center [366, 97] width 50 height 10
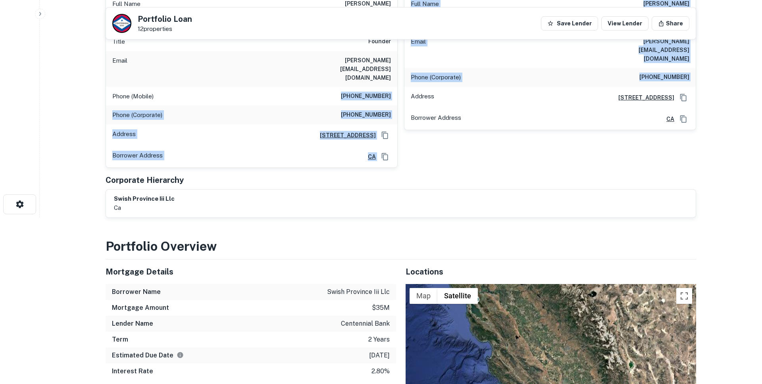
drag, startPoint x: 345, startPoint y: 78, endPoint x: 403, endPoint y: 75, distance: 58.4
click at [403, 75] on div "ann sung Full Name ann sung Company chateau group usa Title Founder Email ann@c…" at bounding box center [397, 68] width 597 height 199
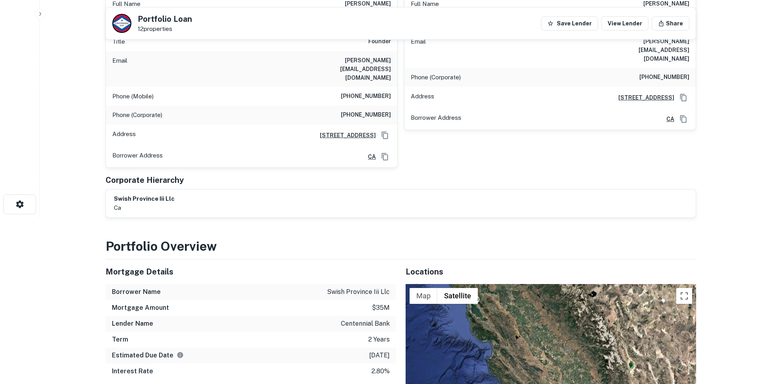
click at [393, 87] on div "Phone (Mobile) (626) 315-6079" at bounding box center [251, 96] width 291 height 19
drag, startPoint x: 393, startPoint y: 77, endPoint x: 341, endPoint y: 79, distance: 51.2
click at [341, 87] on div "Phone (Mobile) (626) 315-6079" at bounding box center [251, 96] width 291 height 19
click at [323, 195] on div "swish province iii llc ca" at bounding box center [401, 204] width 574 height 18
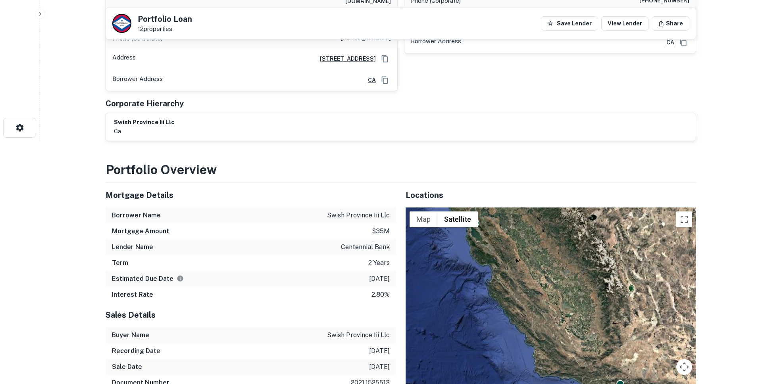
scroll to position [67, 0]
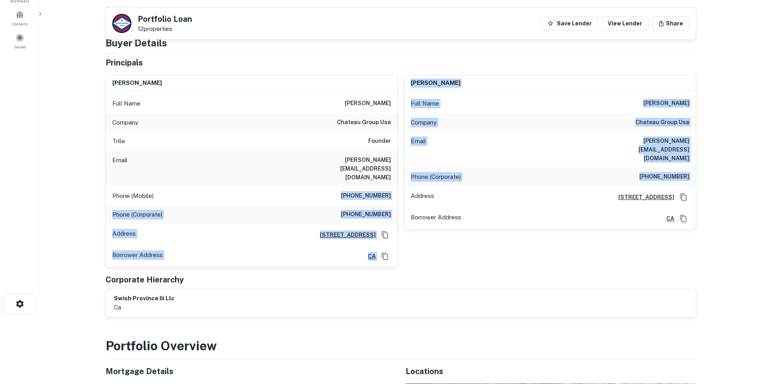
drag, startPoint x: 344, startPoint y: 181, endPoint x: 406, endPoint y: 181, distance: 61.9
click at [406, 181] on div "ann sung Full Name ann sung Company chateau group usa Title Founder Email ann@c…" at bounding box center [397, 168] width 597 height 199
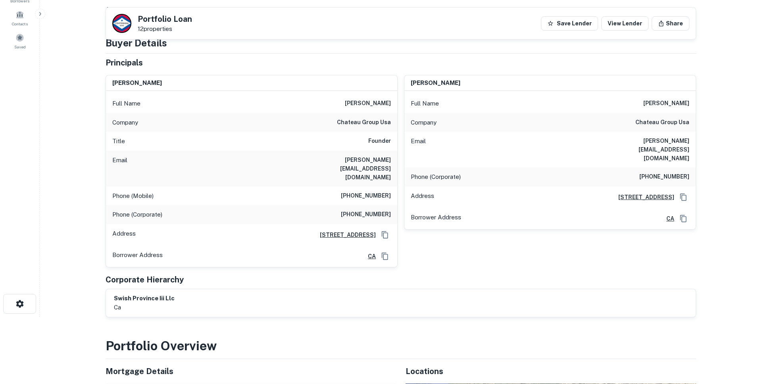
click at [392, 187] on div "Phone (Mobile) (626) 315-6079" at bounding box center [251, 196] width 291 height 19
drag, startPoint x: 392, startPoint y: 179, endPoint x: 347, endPoint y: 179, distance: 44.5
click at [347, 187] on div "Phone (Mobile) (626) 315-6079" at bounding box center [251, 196] width 291 height 19
click at [235, 17] on div "Portfolio Loan 12 properties Save Lender View Lender Share" at bounding box center [401, 24] width 590 height 32
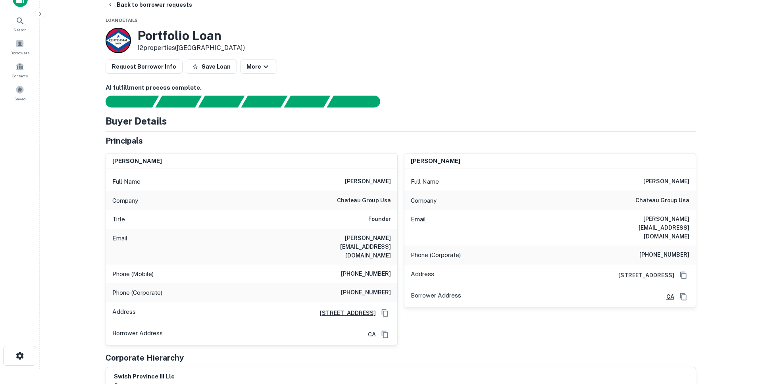
scroll to position [0, 0]
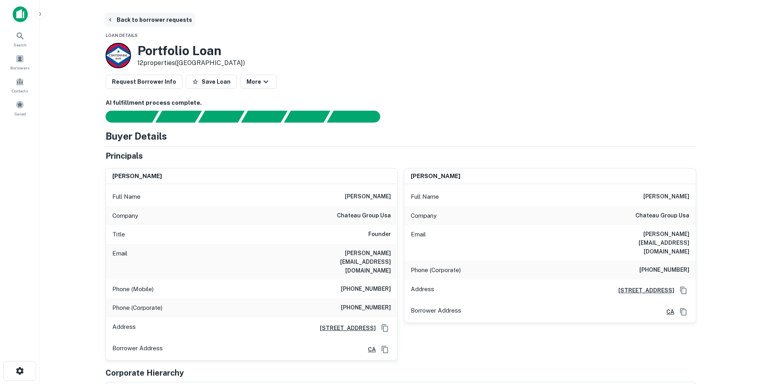
click at [121, 19] on button "Back to borrower requests" at bounding box center [149, 20] width 91 height 14
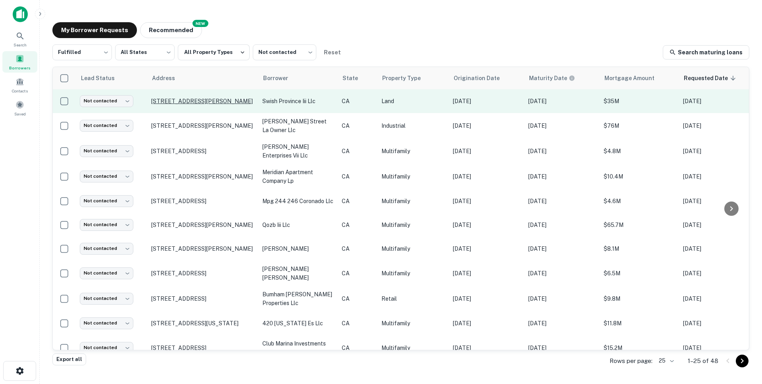
click at [175, 98] on p "400 W Valley Blvd San Gabriel, CA91776" at bounding box center [202, 101] width 103 height 7
click at [119, 101] on body "Search Borrowers Contacts Saved My Borrower Requests NEW Recommended Fulfilled …" at bounding box center [381, 192] width 762 height 384
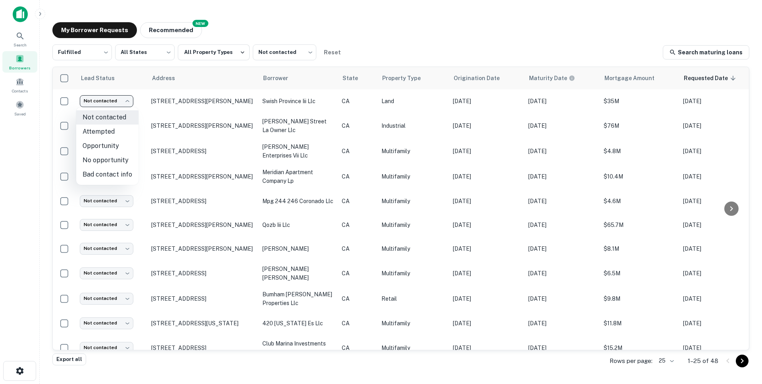
click at [102, 133] on li "Attempted" at bounding box center [107, 132] width 62 height 14
type input "*********"
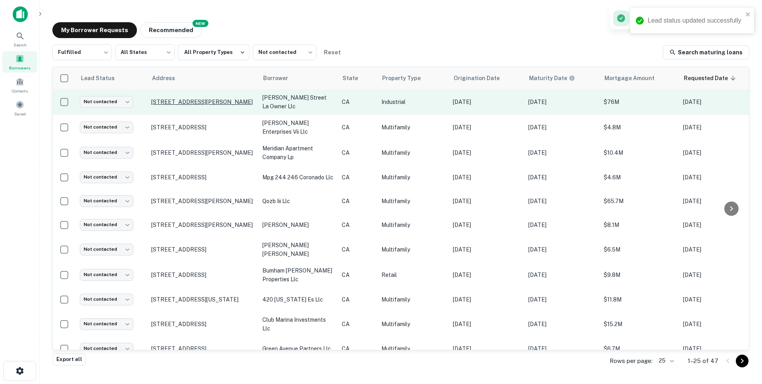
click at [177, 99] on p "2233 Jesse St Los Angeles, CA90023" at bounding box center [202, 101] width 103 height 7
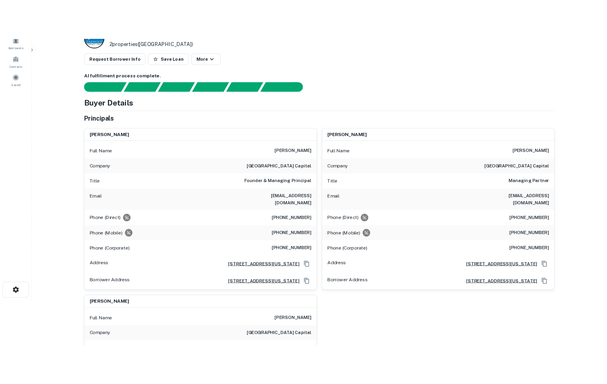
scroll to position [59, 0]
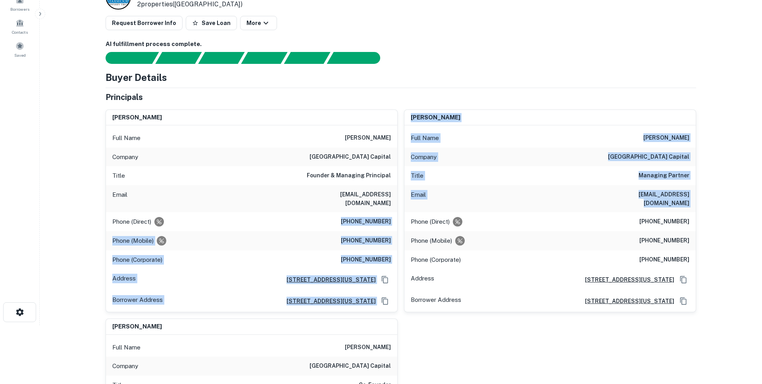
drag, startPoint x: 351, startPoint y: 210, endPoint x: 399, endPoint y: 211, distance: 48.4
click at [399, 211] on div "jonathon k. yormak Full Name jonathon k. yormak Company east end capital Title …" at bounding box center [397, 312] width 597 height 419
click at [379, 217] on h6 "(212) 600-2116" at bounding box center [366, 222] width 50 height 10
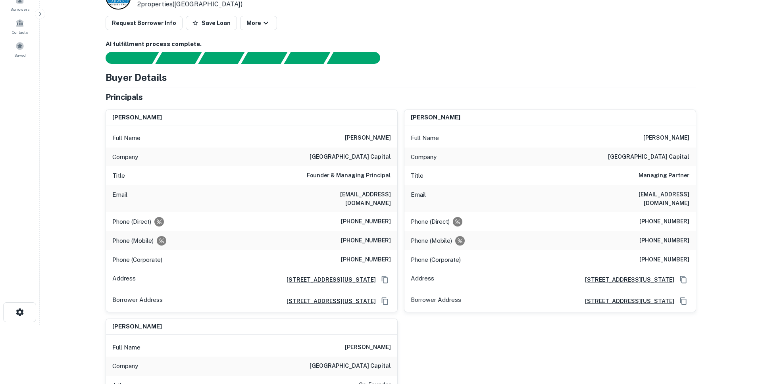
click at [351, 217] on h6 "(212) 600-2116" at bounding box center [366, 222] width 50 height 10
drag, startPoint x: 351, startPoint y: 214, endPoint x: 396, endPoint y: 213, distance: 45.7
click at [396, 213] on div "Phone (Direct) (212) 600-2116" at bounding box center [251, 221] width 291 height 19
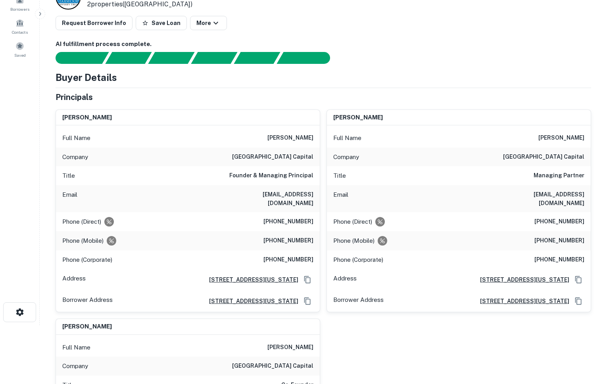
click at [251, 231] on div "Phone (Mobile) (917) 685-8806" at bounding box center [188, 240] width 264 height 19
drag, startPoint x: 270, startPoint y: 233, endPoint x: 315, endPoint y: 233, distance: 44.5
click at [315, 233] on div "Phone (Mobile) (917) 685-8806" at bounding box center [188, 240] width 264 height 19
drag, startPoint x: 279, startPoint y: 250, endPoint x: 287, endPoint y: 249, distance: 7.7
click at [288, 255] on h6 "(305) 704-8954" at bounding box center [289, 260] width 50 height 10
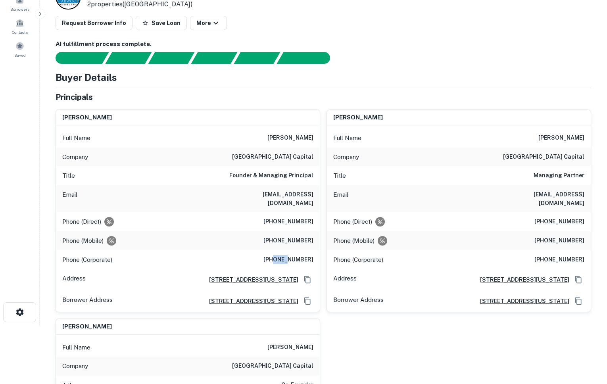
click at [264, 250] on div "Phone (Corporate) (305) 704-8954" at bounding box center [188, 259] width 264 height 19
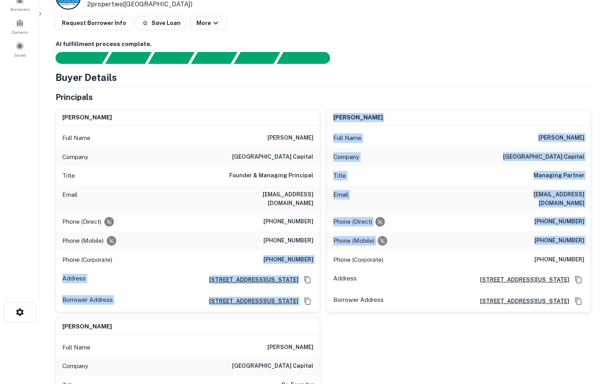
drag, startPoint x: 264, startPoint y: 250, endPoint x: 329, endPoint y: 250, distance: 65.5
click at [329, 250] on div "jonathon k. yormak Full Name jonathon k. yormak Company east end capital Title …" at bounding box center [320, 312] width 542 height 419
click at [307, 255] on h6 "(305) 704-8954" at bounding box center [289, 260] width 50 height 10
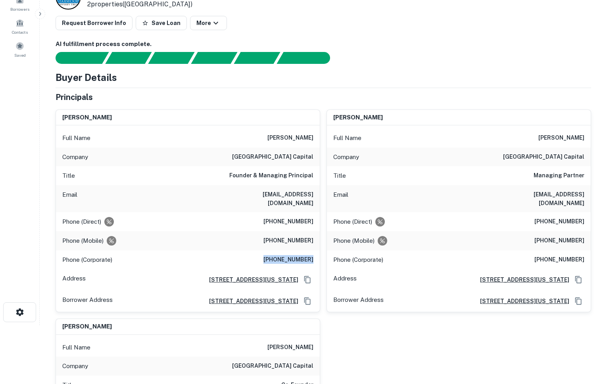
drag, startPoint x: 266, startPoint y: 252, endPoint x: 314, endPoint y: 252, distance: 48.0
click at [314, 252] on div "Phone (Corporate) (305) 704-8954" at bounding box center [188, 259] width 264 height 19
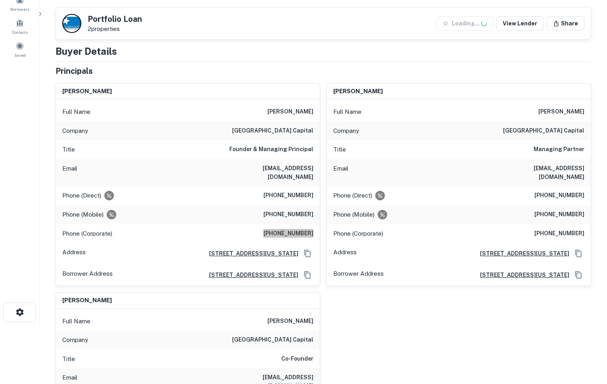
scroll to position [206, 0]
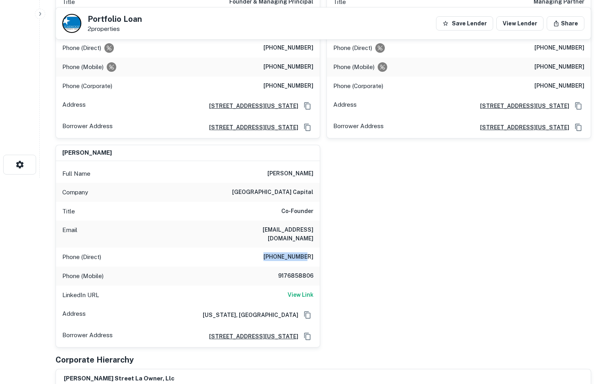
drag, startPoint x: 274, startPoint y: 242, endPoint x: 318, endPoint y: 242, distance: 43.7
click at [318, 248] on div "Phone (Direct) 212-517-2380" at bounding box center [188, 257] width 264 height 19
click at [276, 267] on div "Phone (Mobile) 9176858806" at bounding box center [188, 276] width 264 height 19
drag, startPoint x: 271, startPoint y: 260, endPoint x: 332, endPoint y: 259, distance: 61.1
click at [332, 259] on div "jonathon k. yormak Full Name jonathon k. yormak Company east end capital Title …" at bounding box center [320, 138] width 542 height 419
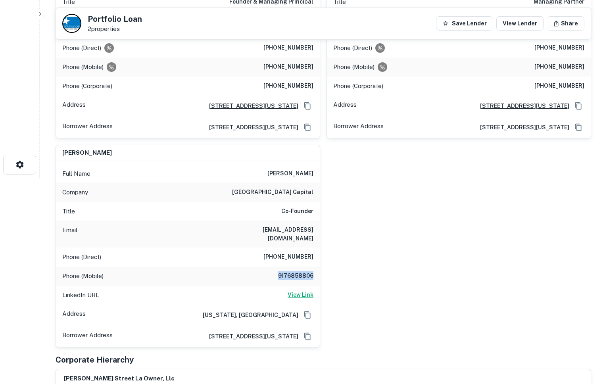
click at [305, 291] on h6 "View Link" at bounding box center [301, 295] width 26 height 9
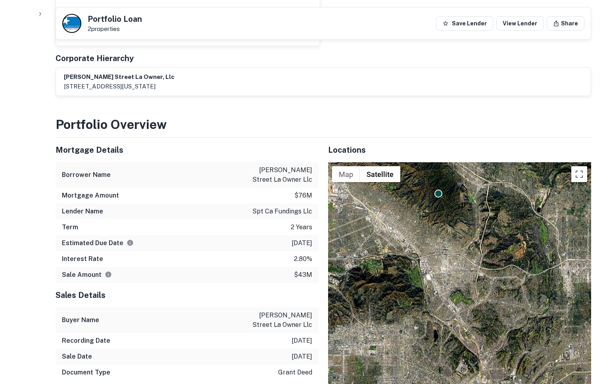
scroll to position [0, 0]
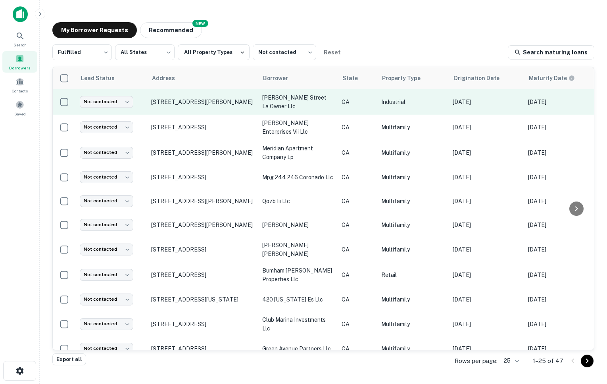
click at [105, 92] on td "Not contacted **** ​" at bounding box center [111, 101] width 71 height 25
click at [167, 104] on p "2233 Jesse St Los Angeles, CA90023" at bounding box center [202, 101] width 103 height 7
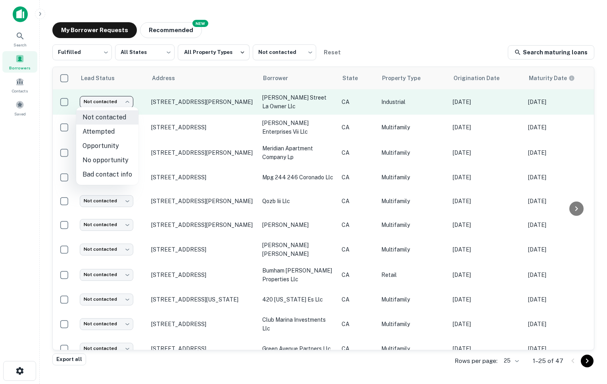
click at [109, 103] on body "Search Borrowers Contacts Saved My Borrower Requests NEW Recommended Fulfilled …" at bounding box center [303, 192] width 607 height 384
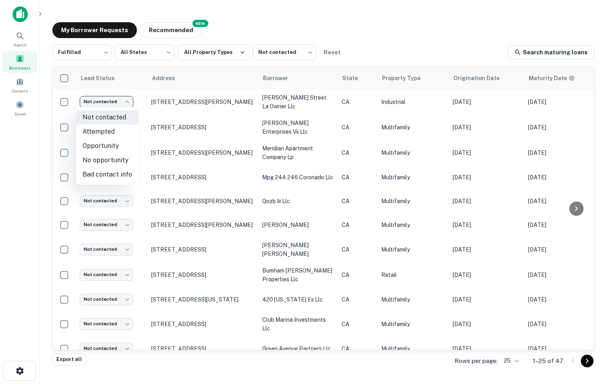
click at [105, 131] on li "Attempted" at bounding box center [107, 132] width 62 height 14
type input "*********"
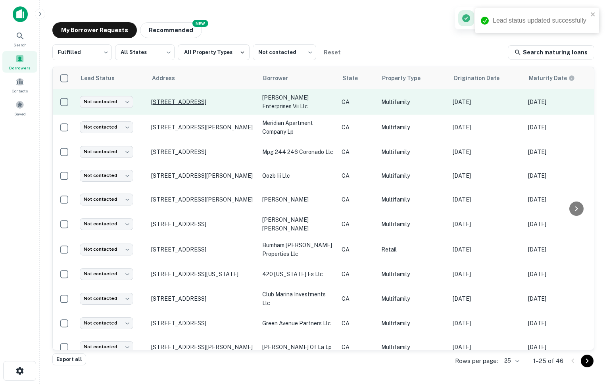
click at [156, 102] on p "11908 Burbank Blvd Valley Village, CA91607" at bounding box center [202, 101] width 103 height 7
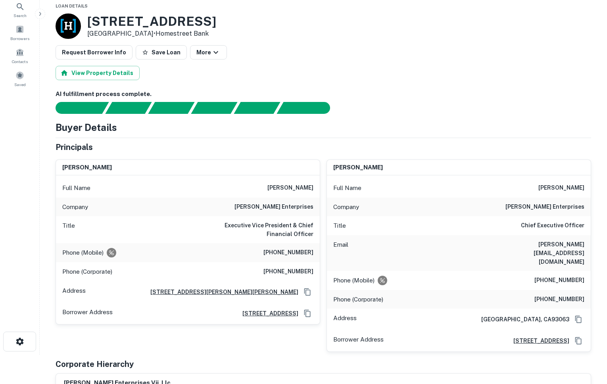
scroll to position [30, 0]
click at [274, 250] on h6 "(818) 554-7549" at bounding box center [289, 253] width 50 height 10
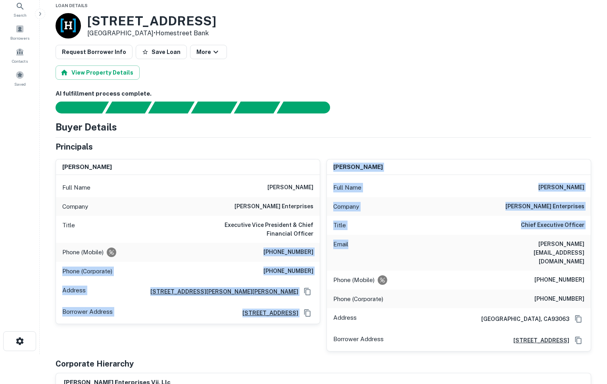
drag, startPoint x: 266, startPoint y: 250, endPoint x: 320, endPoint y: 250, distance: 54.0
click at [320, 250] on div "eileen cheng Full Name eileen cheng Company montgomery enterprises Title Execut…" at bounding box center [320, 252] width 542 height 199
click at [309, 250] on h6 "(818) 554-7549" at bounding box center [289, 253] width 50 height 10
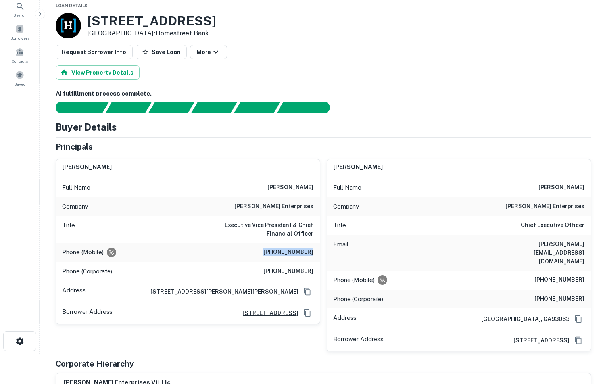
drag, startPoint x: 273, startPoint y: 252, endPoint x: 313, endPoint y: 251, distance: 39.7
click at [313, 251] on h6 "(818) 554-7549" at bounding box center [289, 253] width 50 height 10
click at [276, 247] on div "Phone (Mobile) (818) 554-7549" at bounding box center [188, 252] width 264 height 19
drag, startPoint x: 270, startPoint y: 272, endPoint x: 312, endPoint y: 270, distance: 42.5
click at [312, 270] on div "Phone (Corporate) (662) 862-6900" at bounding box center [188, 271] width 264 height 19
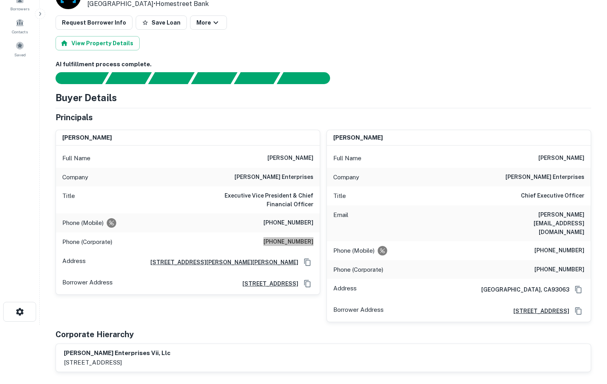
scroll to position [60, 0]
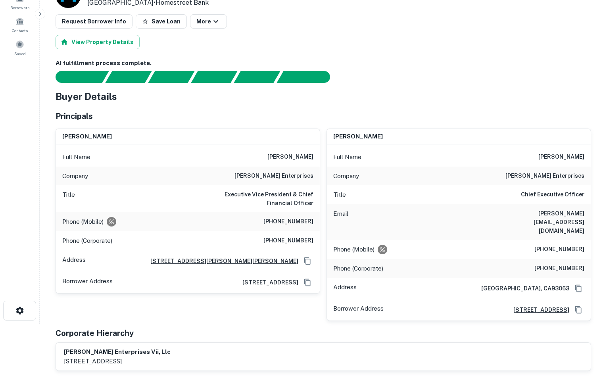
click at [562, 245] on h6 "(818) 554-0817" at bounding box center [560, 250] width 50 height 10
drag, startPoint x: 542, startPoint y: 240, endPoint x: 599, endPoint y: 243, distance: 57.3
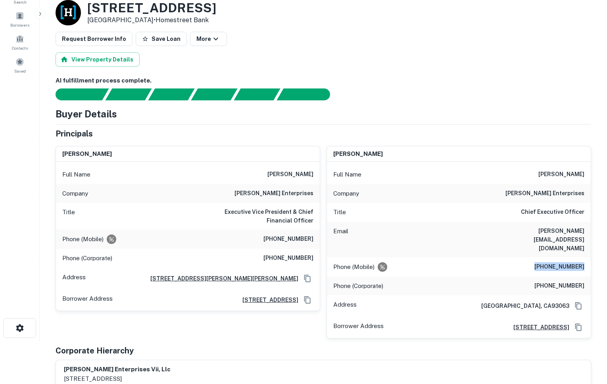
scroll to position [46, 0]
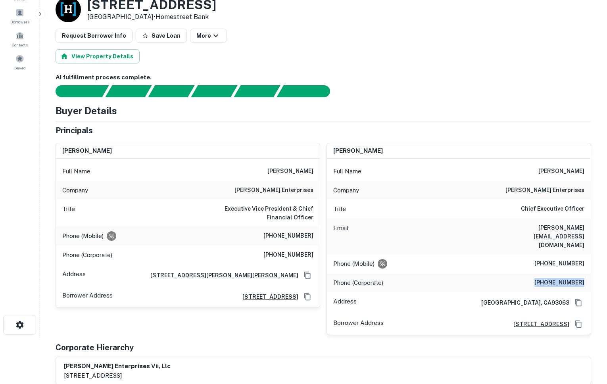
drag, startPoint x: 530, startPoint y: 272, endPoint x: 587, endPoint y: 275, distance: 57.2
click at [587, 275] on div "Phone (Corporate) (662) 862-6900" at bounding box center [459, 283] width 264 height 19
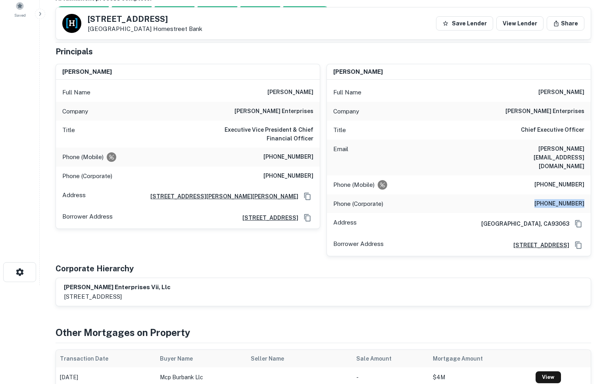
scroll to position [0, 0]
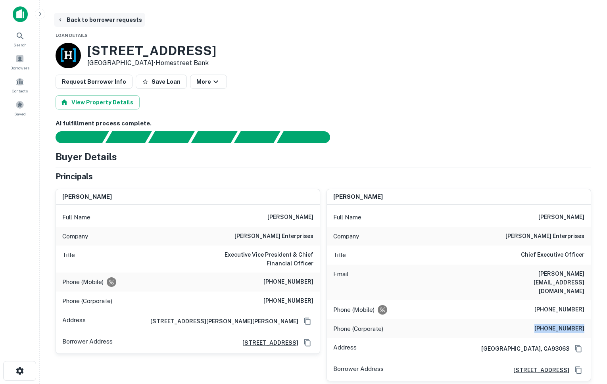
click at [73, 22] on button "Back to borrower requests" at bounding box center [99, 20] width 91 height 14
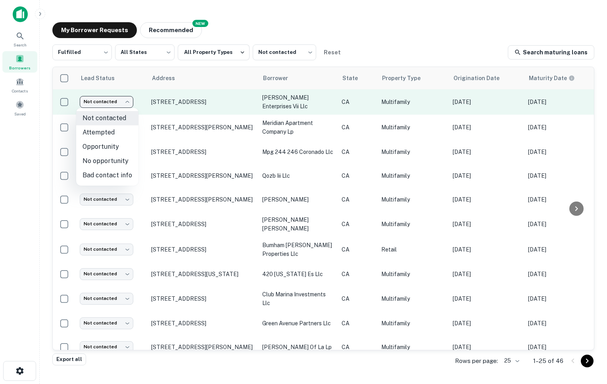
click at [116, 104] on body "Search Borrowers Contacts Saved My Borrower Requests NEW Recommended Fulfilled …" at bounding box center [303, 192] width 607 height 384
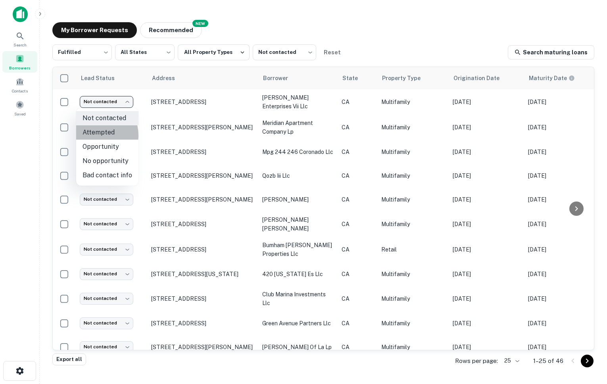
click at [94, 135] on li "Attempted" at bounding box center [107, 132] width 62 height 14
type input "*********"
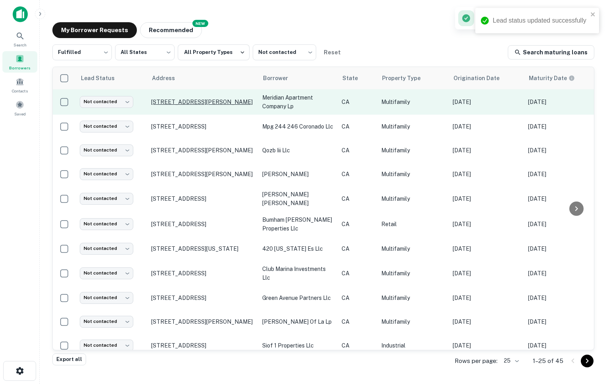
click at [178, 102] on p "8774 Watson St Cypress, CA90630" at bounding box center [202, 101] width 103 height 7
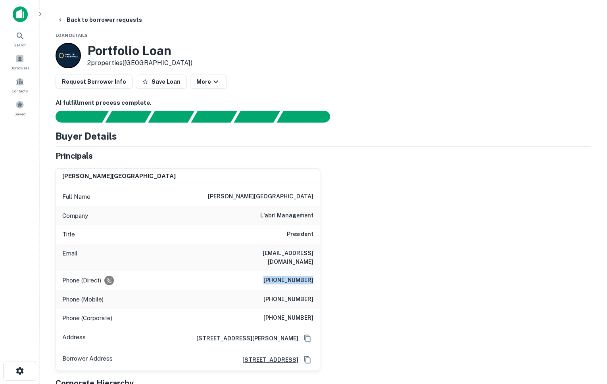
drag, startPoint x: 265, startPoint y: 272, endPoint x: 326, endPoint y: 268, distance: 60.8
click at [326, 268] on div "ronald a. kolar Full Name ronald a. kolar Company l'abri management Title Presi…" at bounding box center [320, 266] width 542 height 209
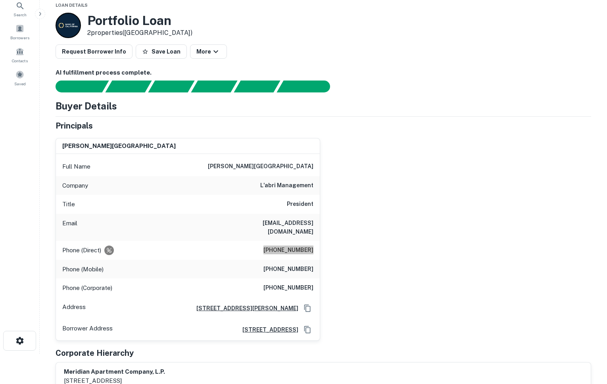
scroll to position [34, 0]
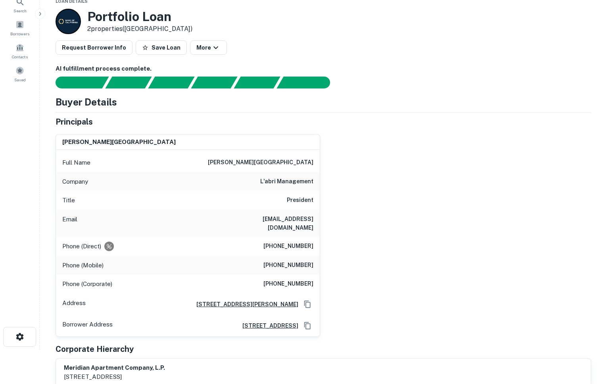
click at [268, 261] on h6 "(714) 826-0681" at bounding box center [289, 266] width 50 height 10
click at [271, 262] on div "Phone (Mobile) (714) 826-0681" at bounding box center [188, 265] width 264 height 19
drag, startPoint x: 271, startPoint y: 259, endPoint x: 312, endPoint y: 259, distance: 40.5
click at [311, 261] on h6 "(714) 826-0681" at bounding box center [289, 266] width 50 height 10
drag, startPoint x: 317, startPoint y: 257, endPoint x: 258, endPoint y: 256, distance: 59.6
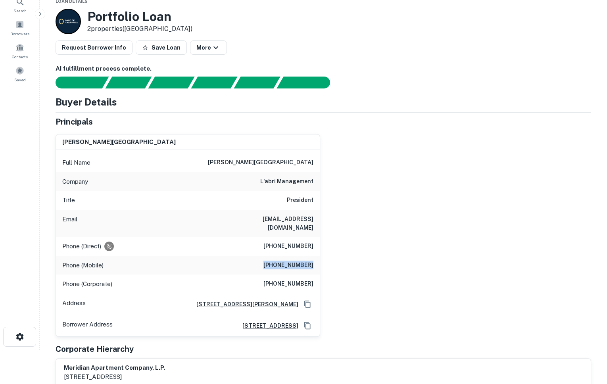
click at [258, 256] on div "Phone (Mobile) (714) 826-0681" at bounding box center [188, 265] width 264 height 19
drag, startPoint x: 269, startPoint y: 273, endPoint x: 318, endPoint y: 274, distance: 48.8
click at [318, 275] on div "Phone (Corporate) (562) 861-9294" at bounding box center [188, 284] width 264 height 19
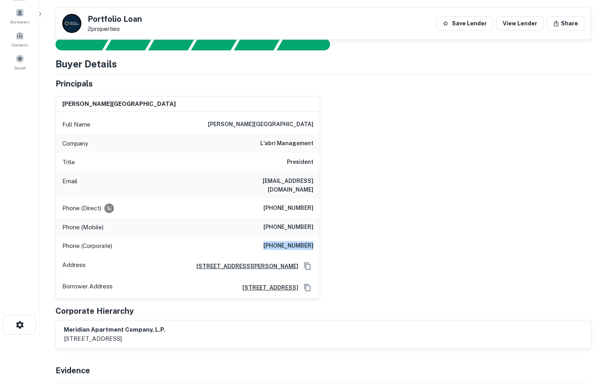
scroll to position [0, 0]
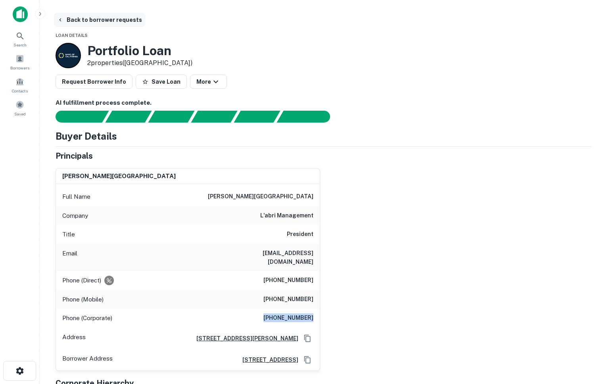
click at [63, 19] on icon "button" at bounding box center [60, 20] width 6 height 6
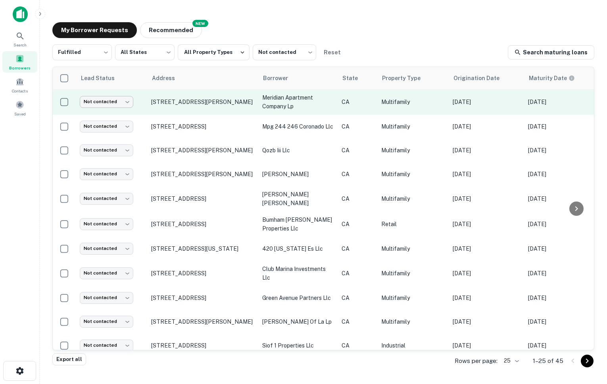
click at [116, 103] on body "Search Borrowers Contacts Saved My Borrower Requests NEW Recommended Fulfilled …" at bounding box center [303, 192] width 607 height 384
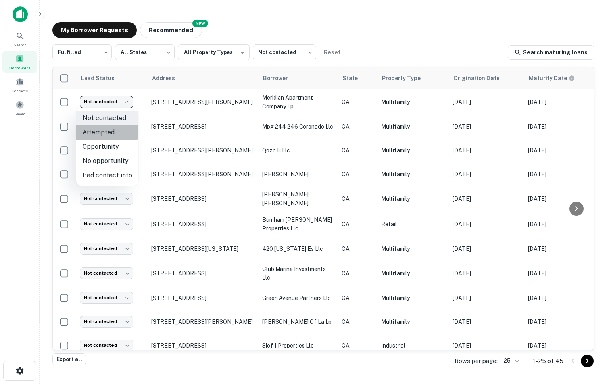
click at [95, 131] on li "Attempted" at bounding box center [107, 132] width 62 height 14
type input "*********"
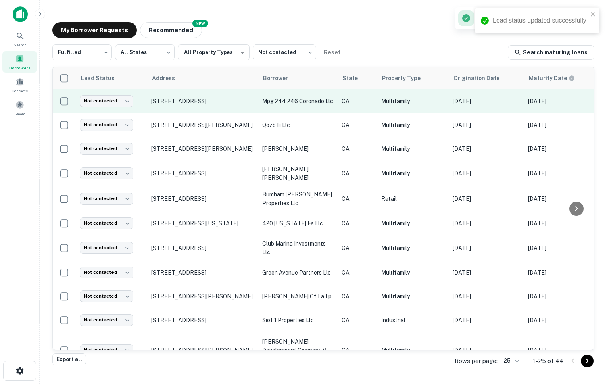
click at [159, 102] on p "244 Coronado Ave Long Beach, CA90803" at bounding box center [202, 101] width 103 height 7
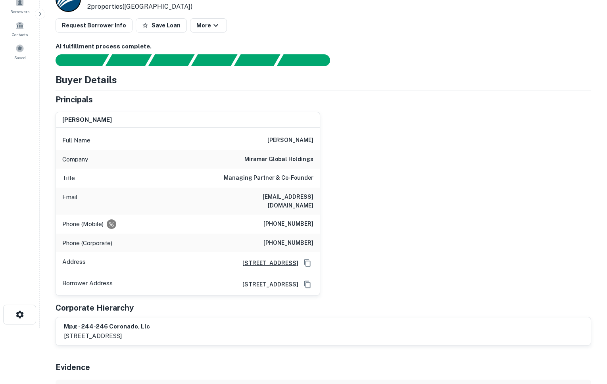
scroll to position [57, 0]
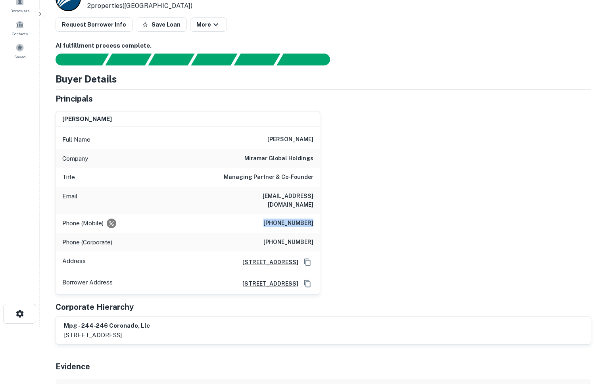
drag, startPoint x: 271, startPoint y: 218, endPoint x: 323, endPoint y: 215, distance: 52.5
click at [323, 215] on div "paul fuhrman Full Name paul fuhrman Company miramar global holdings Title Manag…" at bounding box center [320, 200] width 542 height 191
click at [252, 235] on div "Phone (Corporate) (215) 560-8300" at bounding box center [188, 242] width 264 height 19
drag, startPoint x: 264, startPoint y: 236, endPoint x: 315, endPoint y: 235, distance: 50.8
click at [315, 235] on div "Phone (Corporate) (215) 560-8300" at bounding box center [188, 242] width 264 height 19
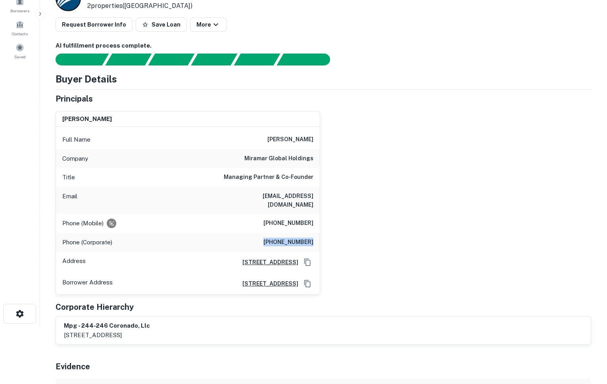
click at [310, 238] on h6 "(215) 560-8300" at bounding box center [289, 243] width 50 height 10
drag, startPoint x: 268, startPoint y: 235, endPoint x: 320, endPoint y: 235, distance: 52.0
click at [320, 235] on div "paul fuhrman Full Name paul fuhrman Company miramar global holdings Title Manag…" at bounding box center [188, 203] width 265 height 184
click at [220, 235] on div "Phone (Corporate) (215) 560-8300" at bounding box center [188, 242] width 264 height 19
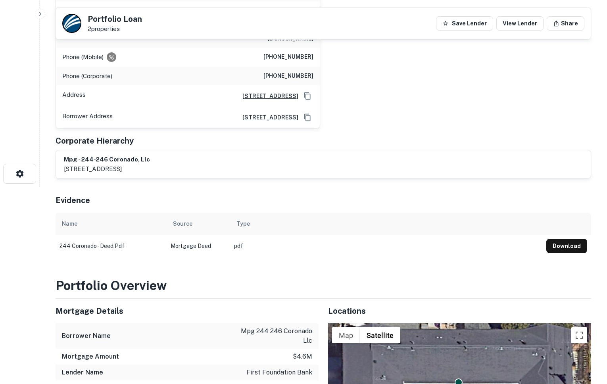
scroll to position [0, 0]
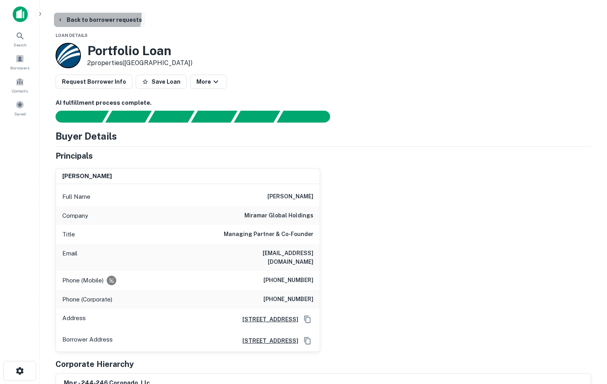
click at [67, 17] on button "Back to borrower requests" at bounding box center [99, 20] width 91 height 14
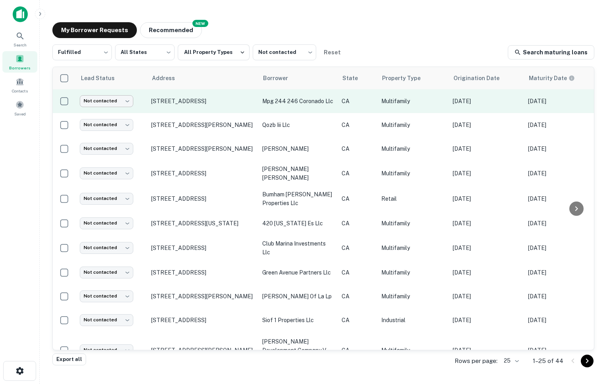
click at [106, 104] on body "Search Borrowers Contacts Saved My Borrower Requests NEW Recommended Fulfilled …" at bounding box center [303, 192] width 607 height 384
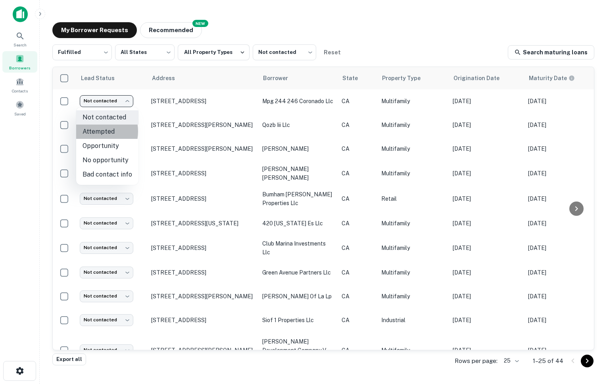
click at [91, 131] on li "Attempted" at bounding box center [107, 132] width 62 height 14
type input "*********"
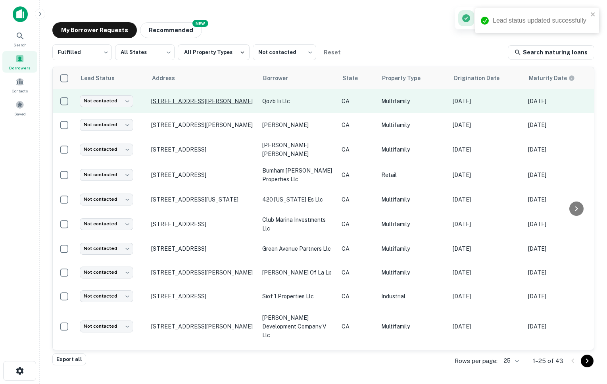
click at [170, 102] on p "803 N Garfield St Santa Ana, CA92701" at bounding box center [202, 101] width 103 height 7
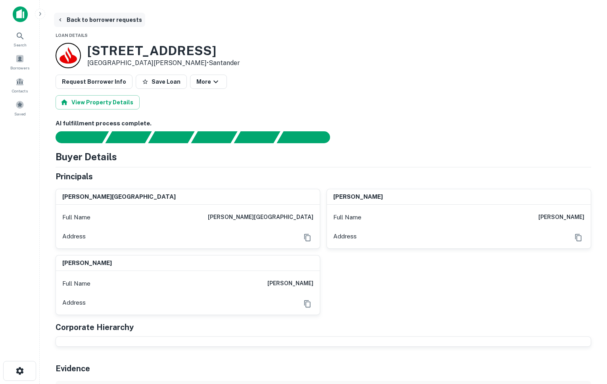
click at [62, 21] on icon "button" at bounding box center [60, 20] width 6 height 6
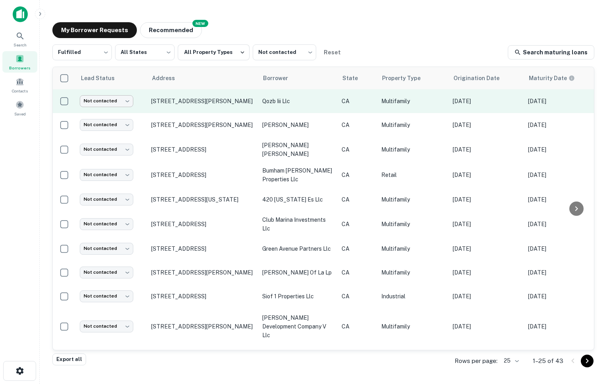
click at [105, 100] on body "Search Borrowers Contacts Saved My Borrower Requests NEW Recommended Fulfilled …" at bounding box center [303, 192] width 607 height 384
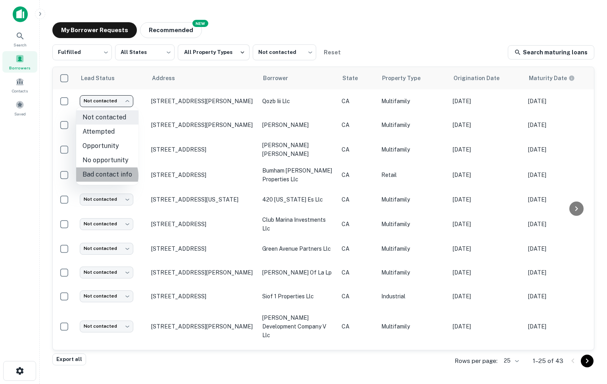
click at [106, 176] on li "Bad contact info" at bounding box center [107, 175] width 62 height 14
type input "**********"
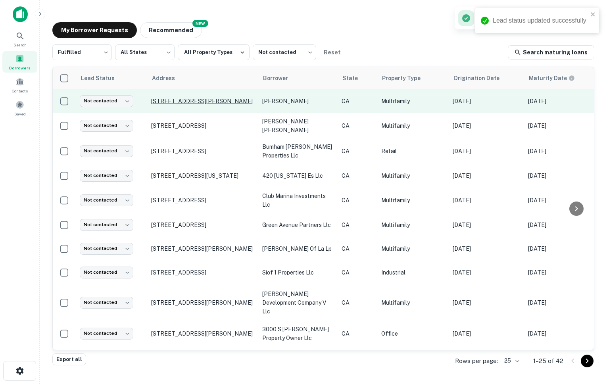
click at [185, 98] on p "5036 Coldwater Canyon Ave Sherman Oaks, CA91423" at bounding box center [202, 101] width 103 height 7
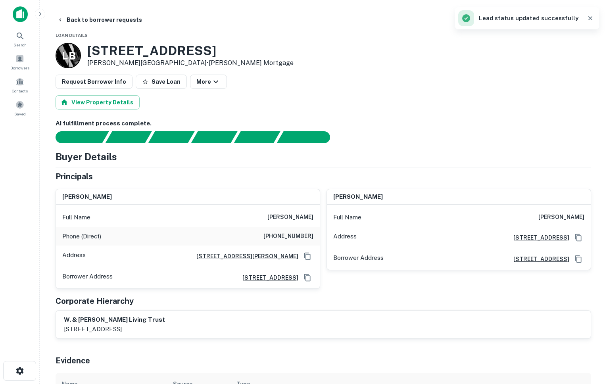
scroll to position [19, 0]
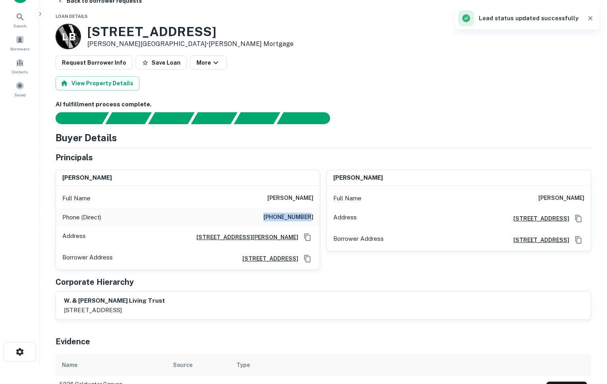
drag, startPoint x: 280, startPoint y: 218, endPoint x: 312, endPoint y: 215, distance: 31.6
click at [312, 215] on h6 "(805) 443-1384" at bounding box center [289, 218] width 50 height 10
drag, startPoint x: 318, startPoint y: 216, endPoint x: 271, endPoint y: 216, distance: 47.6
click at [271, 216] on div "Phone (Direct) (805) 443-1384" at bounding box center [188, 217] width 264 height 19
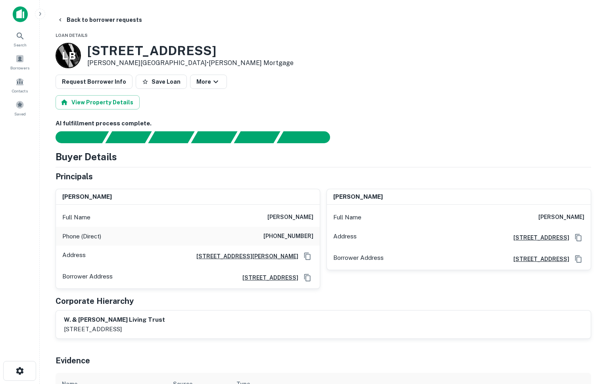
click at [382, 172] on div "Principals" at bounding box center [324, 177] width 536 height 12
click at [68, 17] on button "Back to borrower requests" at bounding box center [99, 20] width 91 height 14
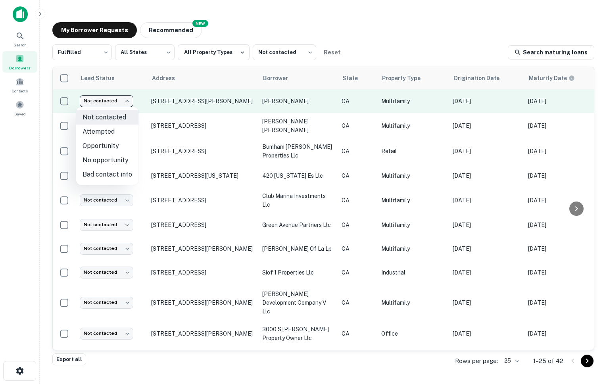
click at [103, 101] on body "Search Borrowers Contacts Saved My Borrower Requests NEW Recommended Fulfilled …" at bounding box center [303, 192] width 607 height 384
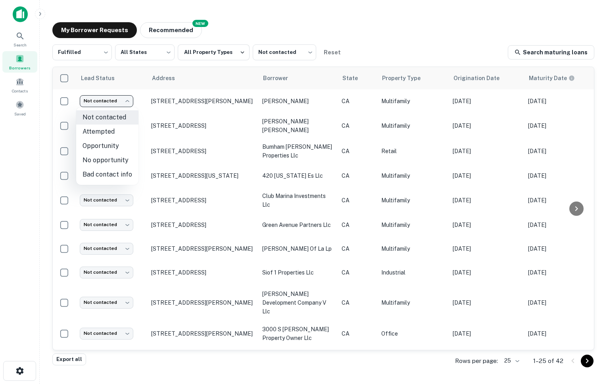
click at [92, 132] on li "Attempted" at bounding box center [107, 132] width 62 height 14
type input "*********"
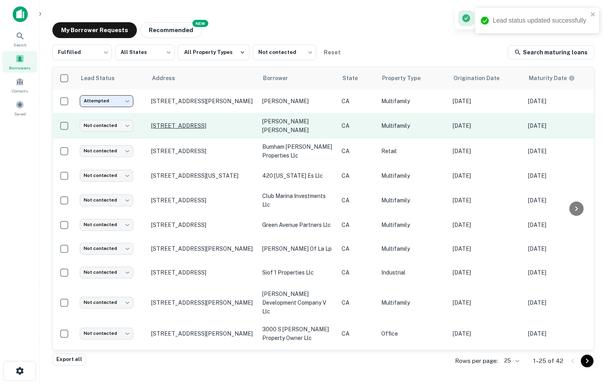
click at [179, 127] on p "4124 Pixie Ave Lakewood, CA90712" at bounding box center [202, 125] width 103 height 7
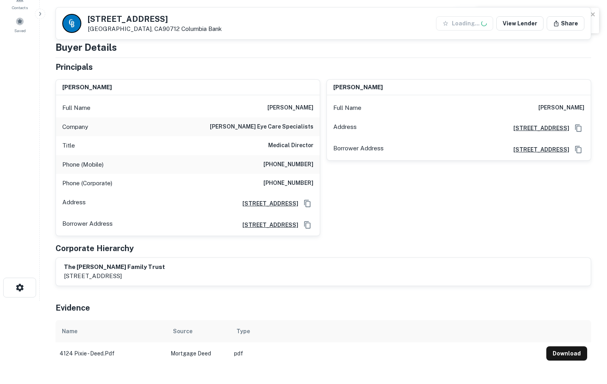
scroll to position [119, 0]
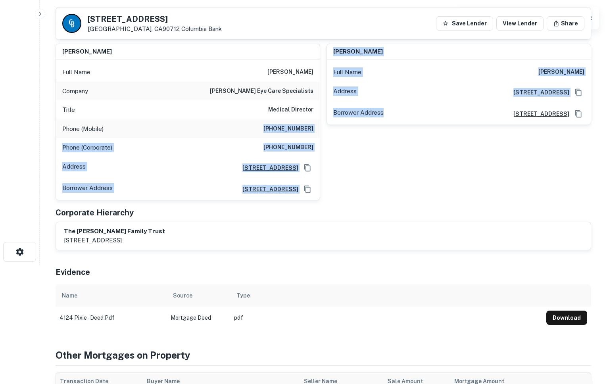
drag, startPoint x: 265, startPoint y: 130, endPoint x: 328, endPoint y: 130, distance: 62.7
click at [328, 130] on div "alan chandler Full Name alan chandler Company chandler eye care specialists Tit…" at bounding box center [320, 118] width 542 height 163
click at [315, 129] on div "Phone (Mobile) (804) 944-6064" at bounding box center [188, 128] width 264 height 19
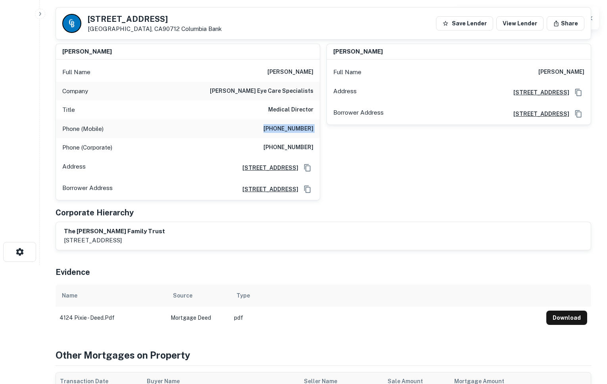
drag, startPoint x: 316, startPoint y: 129, endPoint x: 270, endPoint y: 128, distance: 46.1
click at [270, 128] on div "Phone (Mobile) (804) 944-6064" at bounding box center [188, 128] width 264 height 19
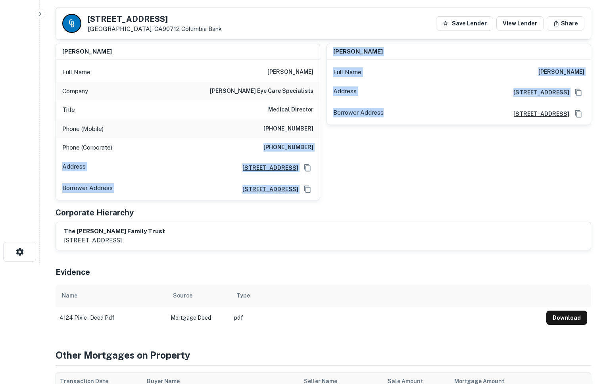
drag, startPoint x: 264, startPoint y: 146, endPoint x: 326, endPoint y: 146, distance: 61.5
click at [326, 146] on div "alan chandler Full Name alan chandler Company chandler eye care specialists Tit…" at bounding box center [320, 118] width 542 height 163
click at [320, 146] on div "Phone (Corporate) (804) 256-3020" at bounding box center [188, 147] width 264 height 19
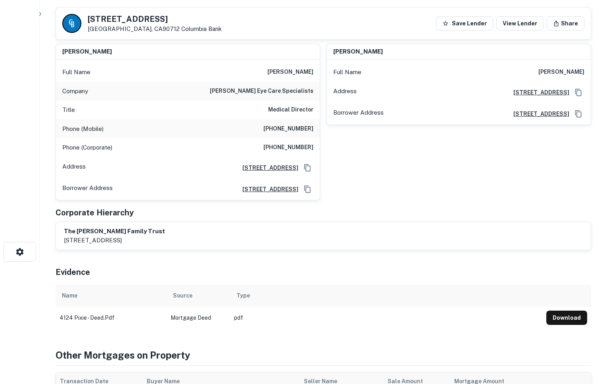
click at [554, 93] on h6 "5784 Spinnaker Bay Dr., Long Beach, CA90803" at bounding box center [538, 92] width 62 height 9
click at [314, 146] on div "Phone (Corporate) (804) 256-3020" at bounding box center [188, 147] width 264 height 19
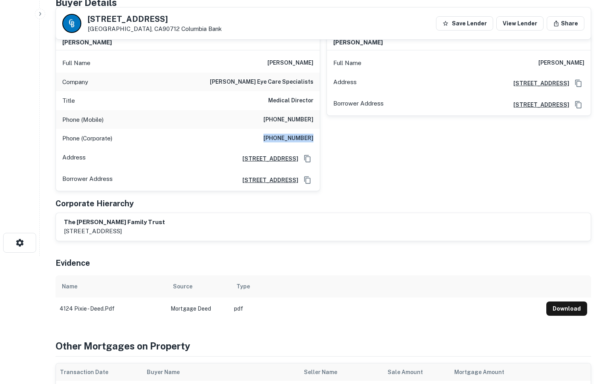
scroll to position [0, 0]
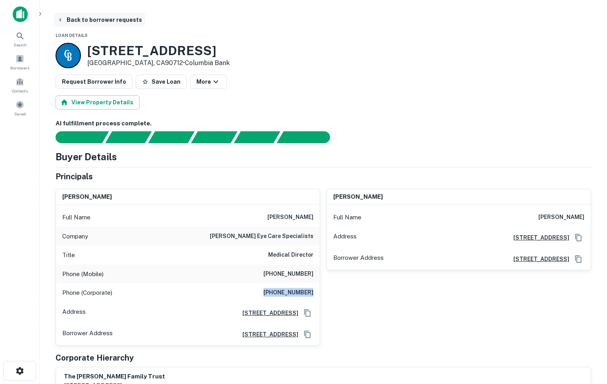
click at [85, 19] on button "Back to borrower requests" at bounding box center [99, 20] width 91 height 14
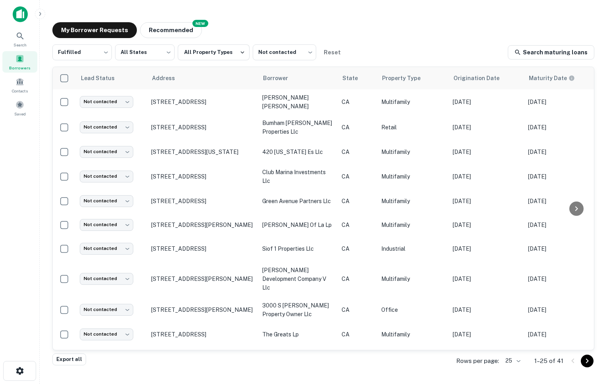
click at [277, 19] on div "My Borrower Requests NEW Recommended Fulfilled ********* ​ All States *** ​ All…" at bounding box center [323, 189] width 555 height 346
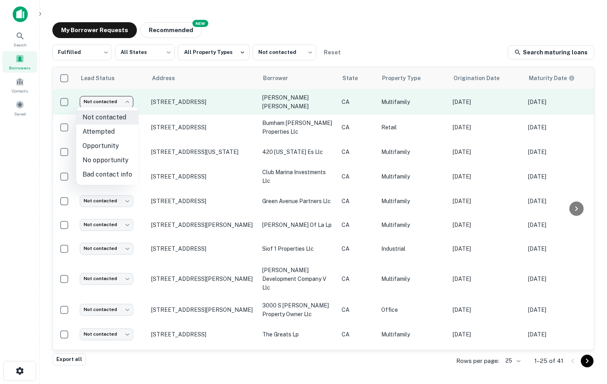
click at [109, 102] on body "Search Borrowers Contacts Saved My Borrower Requests NEW Recommended Fulfilled …" at bounding box center [303, 192] width 607 height 384
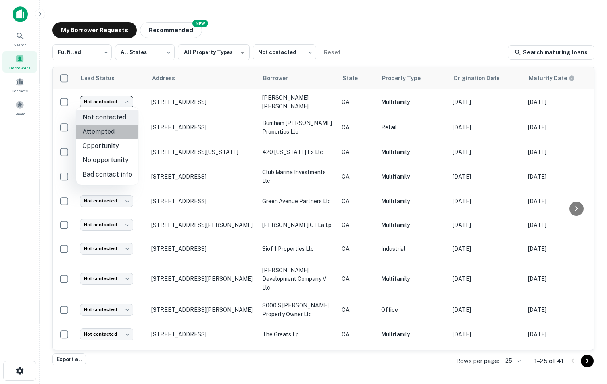
click at [101, 129] on li "Attempted" at bounding box center [107, 132] width 62 height 14
type input "*********"
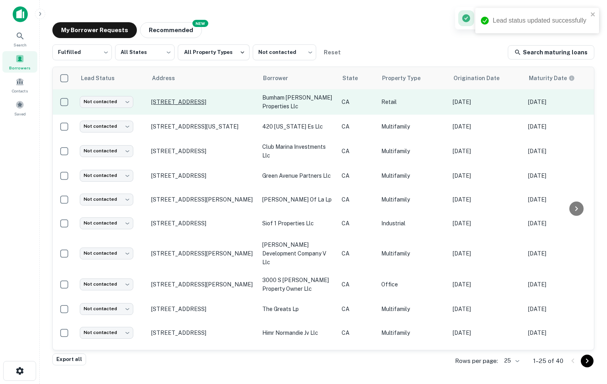
click at [174, 98] on p "1901 Westcliff Dr Newport Beach, CA92660" at bounding box center [202, 101] width 103 height 7
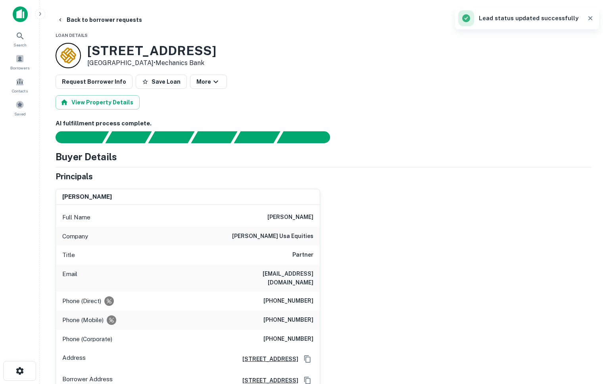
scroll to position [52, 0]
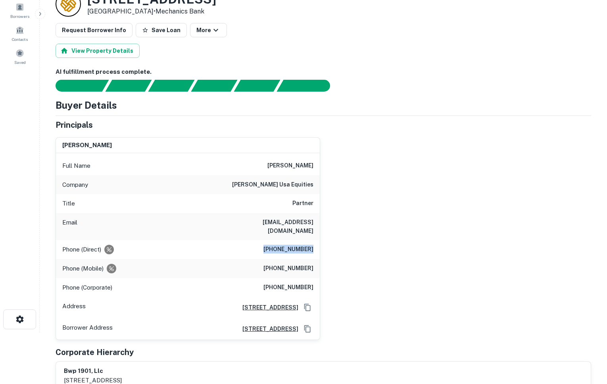
drag, startPoint x: 271, startPoint y: 245, endPoint x: 319, endPoint y: 243, distance: 48.5
click at [319, 243] on div "Phone (Direct) (949) 992-2400" at bounding box center [188, 249] width 264 height 19
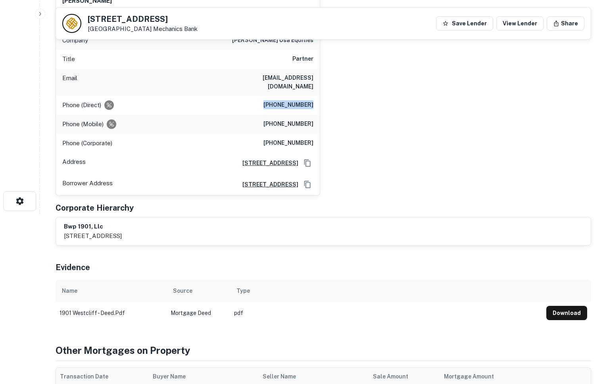
scroll to position [168, 0]
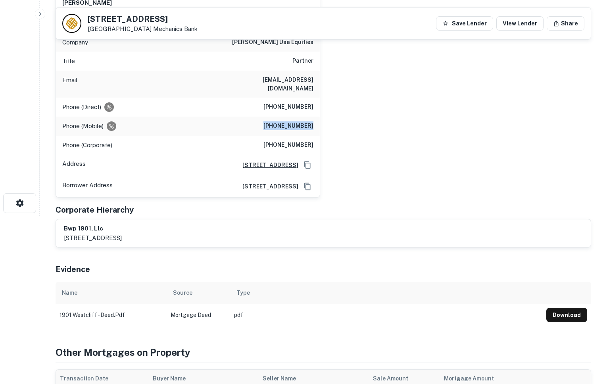
drag, startPoint x: 264, startPoint y: 114, endPoint x: 315, endPoint y: 118, distance: 51.4
click at [315, 118] on div "Phone (Mobile) (949) 887-0570" at bounding box center [188, 126] width 264 height 19
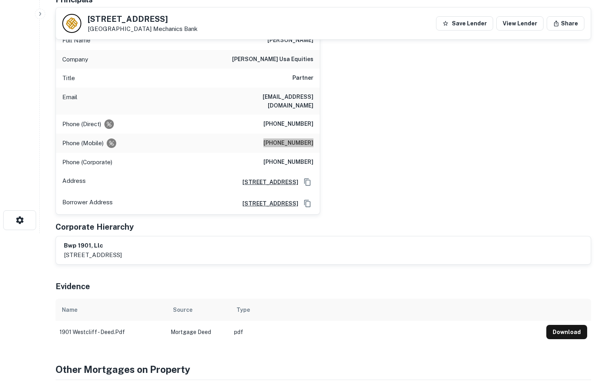
scroll to position [135, 0]
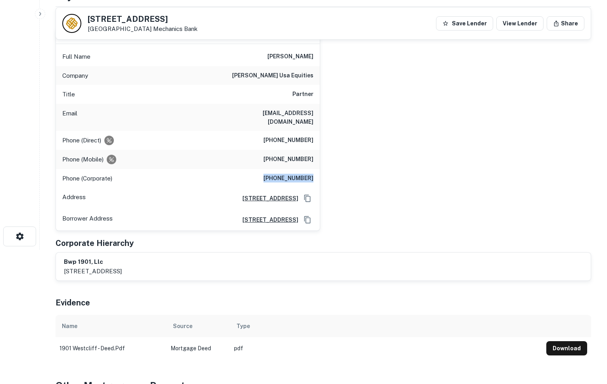
drag, startPoint x: 264, startPoint y: 171, endPoint x: 316, endPoint y: 169, distance: 51.6
click at [316, 169] on div "Phone (Corporate) (949) 760-9150" at bounding box center [188, 178] width 264 height 19
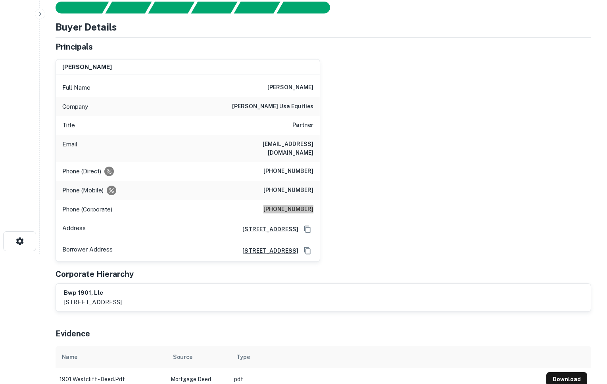
scroll to position [0, 0]
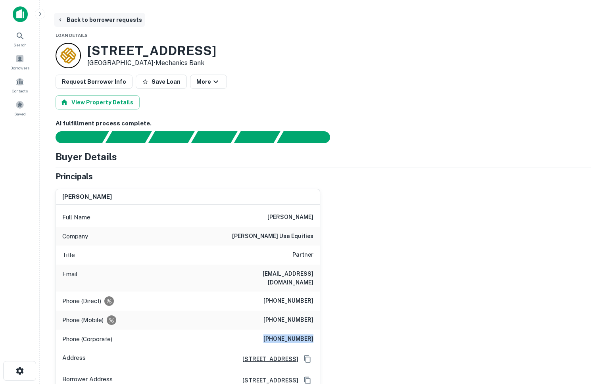
click at [88, 19] on button "Back to borrower requests" at bounding box center [99, 20] width 91 height 14
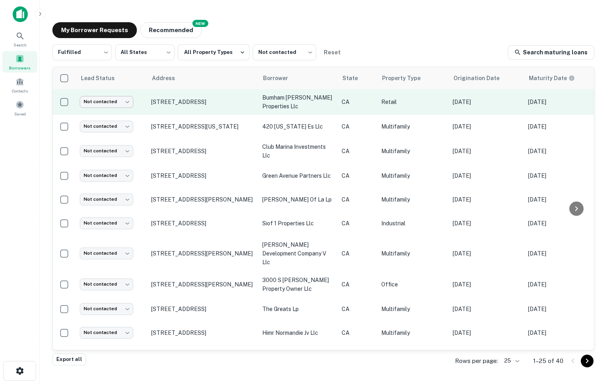
click at [110, 100] on body "Search Borrowers Contacts Saved My Borrower Requests NEW Recommended Fulfilled …" at bounding box center [303, 192] width 607 height 384
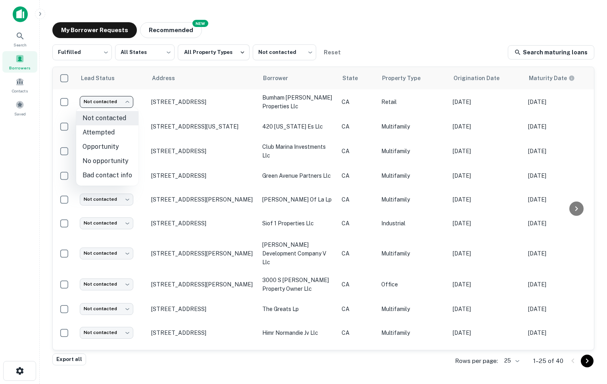
click at [96, 135] on li "Attempted" at bounding box center [107, 132] width 62 height 14
type input "*********"
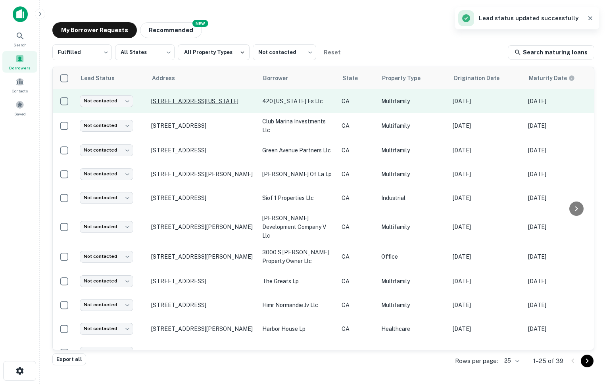
click at [165, 100] on p "420 Illinois St El Segundo, CA90245" at bounding box center [202, 101] width 103 height 7
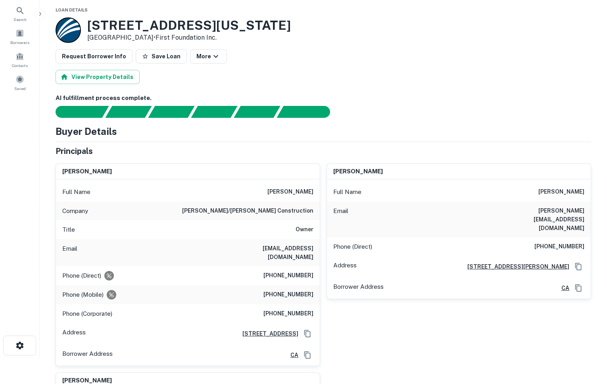
scroll to position [26, 0]
drag, startPoint x: 268, startPoint y: 272, endPoint x: 313, endPoint y: 270, distance: 45.7
click at [313, 271] on h6 "(310) 534-4504" at bounding box center [289, 276] width 50 height 10
drag, startPoint x: 315, startPoint y: 267, endPoint x: 263, endPoint y: 258, distance: 52.5
click at [263, 266] on div "Phone (Direct) (310) 534-4504" at bounding box center [188, 275] width 264 height 19
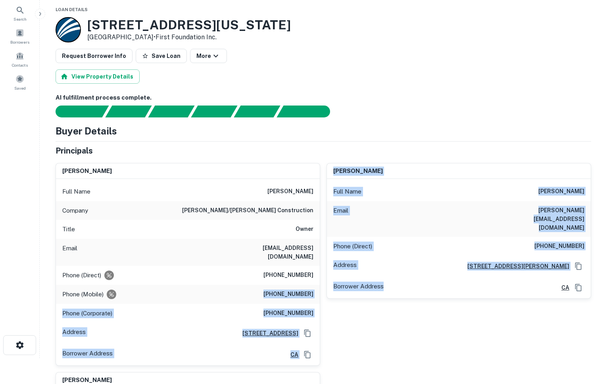
drag, startPoint x: 269, startPoint y: 283, endPoint x: 328, endPoint y: 285, distance: 59.2
click at [328, 285] on div "neal drinkward Full Name neal drinkward Company elliott/drinkward construction …" at bounding box center [320, 328] width 542 height 343
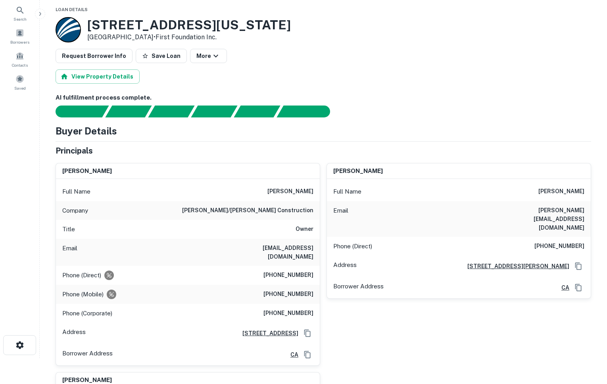
click at [308, 290] on h6 "(310) 991-2404" at bounding box center [289, 295] width 50 height 10
click at [311, 290] on h6 "(310) 991-2404" at bounding box center [289, 295] width 50 height 10
drag, startPoint x: 315, startPoint y: 286, endPoint x: 268, endPoint y: 285, distance: 47.2
click at [268, 285] on div "Phone (Mobile) (310) 991-2404" at bounding box center [188, 294] width 264 height 19
drag, startPoint x: 272, startPoint y: 305, endPoint x: 311, endPoint y: 300, distance: 39.6
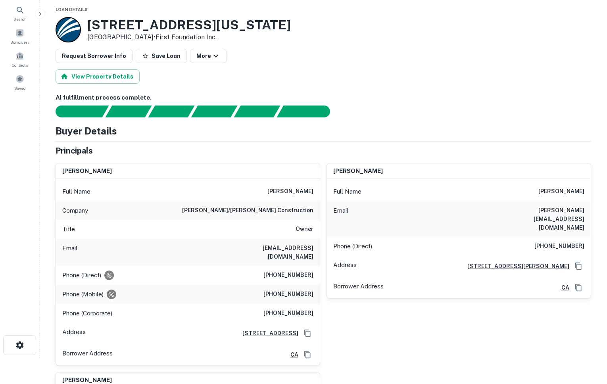
click at [311, 304] on div "Phone (Corporate) (310) 534-4554" at bounding box center [188, 313] width 264 height 19
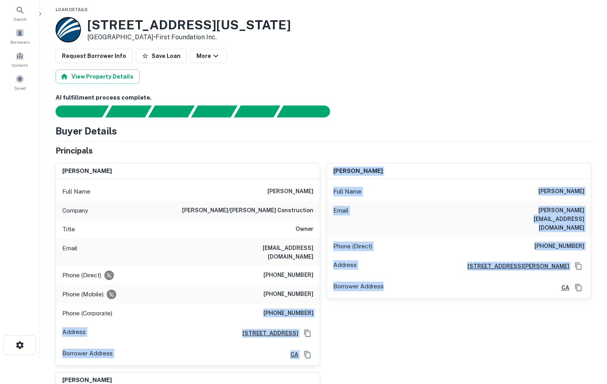
drag, startPoint x: 321, startPoint y: 304, endPoint x: 272, endPoint y: 302, distance: 49.7
click at [272, 302] on div "neal drinkward Full Name neal drinkward Company elliott/drinkward construction …" at bounding box center [320, 328] width 542 height 343
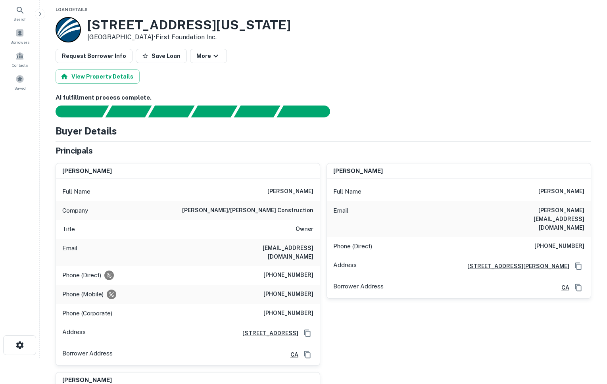
click at [288, 293] on div "Phone (Mobile) (310) 991-2404" at bounding box center [188, 294] width 264 height 19
click at [266, 304] on div "Phone (Corporate) (310) 534-4554" at bounding box center [188, 313] width 264 height 19
drag, startPoint x: 261, startPoint y: 304, endPoint x: 314, endPoint y: 304, distance: 53.2
click at [314, 304] on div "Phone (Corporate) (310) 534-4554" at bounding box center [188, 313] width 264 height 19
click at [403, 277] on div "Borrower Address CA" at bounding box center [459, 287] width 264 height 21
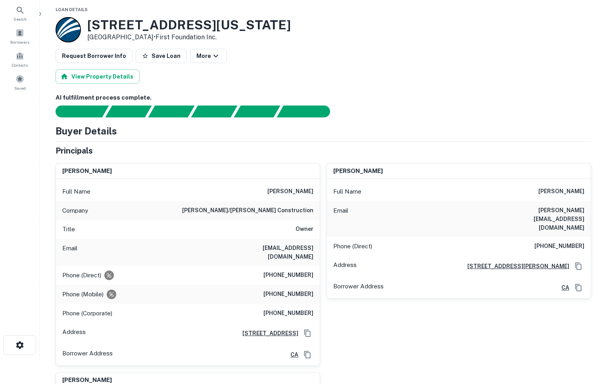
click at [538, 242] on h6 "(310) 863-1988" at bounding box center [560, 247] width 50 height 10
drag, startPoint x: 540, startPoint y: 228, endPoint x: 586, endPoint y: 229, distance: 46.1
click at [587, 237] on div "Phone (Direct) (310) 863-1988" at bounding box center [459, 246] width 264 height 19
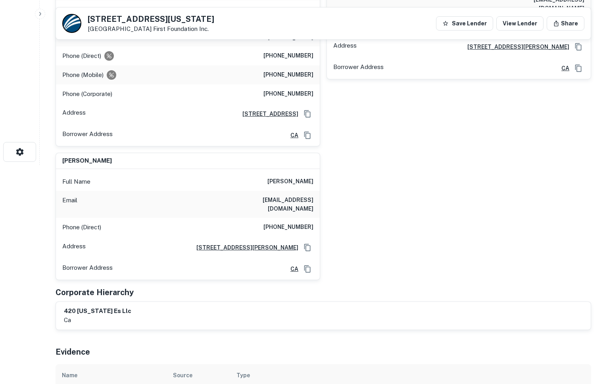
scroll to position [0, 0]
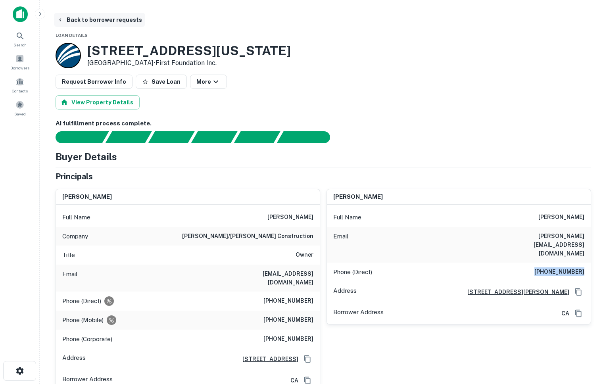
click at [88, 20] on button "Back to borrower requests" at bounding box center [99, 20] width 91 height 14
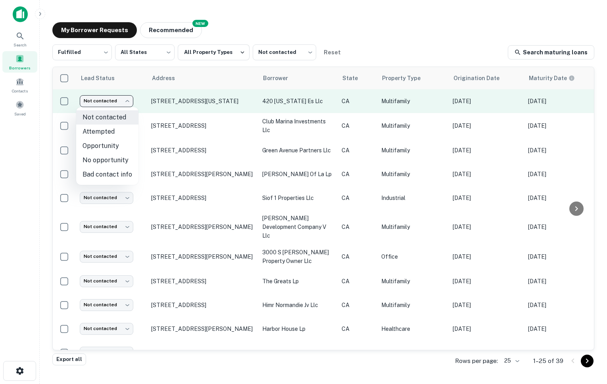
click at [108, 101] on body "Search Borrowers Contacts Saved My Borrower Requests NEW Recommended Fulfilled …" at bounding box center [303, 192] width 607 height 384
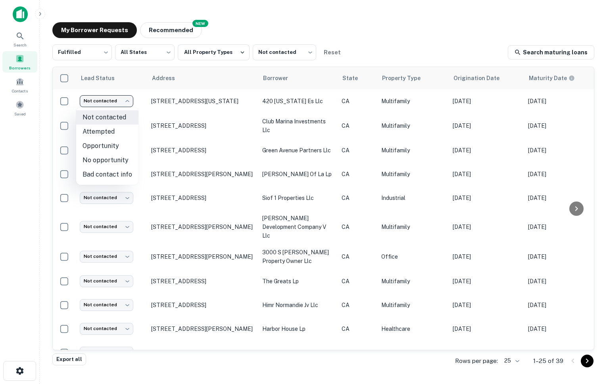
click at [95, 132] on li "Attempted" at bounding box center [107, 132] width 62 height 14
type input "*********"
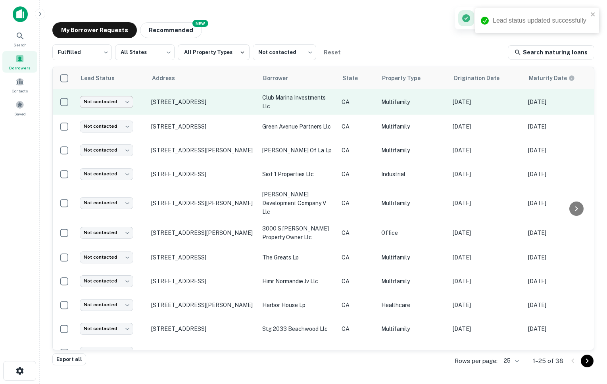
click at [115, 105] on body "Lead status updated successfully Search Borrowers Contacts Saved My Borrower Re…" at bounding box center [303, 192] width 607 height 384
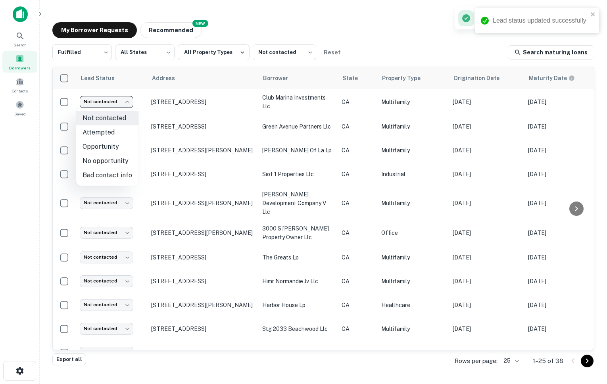
click at [196, 78] on div at bounding box center [303, 192] width 607 height 384
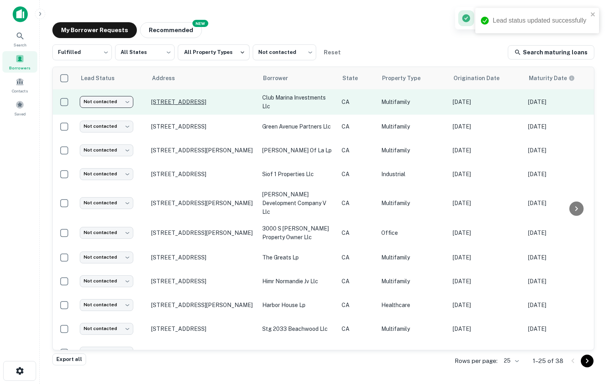
click at [186, 102] on p "12435 W Jefferson Blvd Los Angeles, CA90066" at bounding box center [202, 101] width 103 height 7
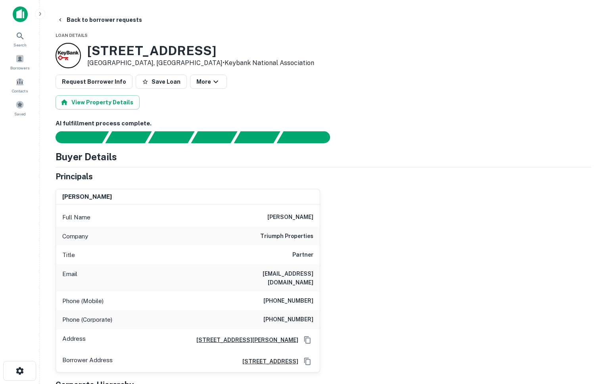
scroll to position [10, 0]
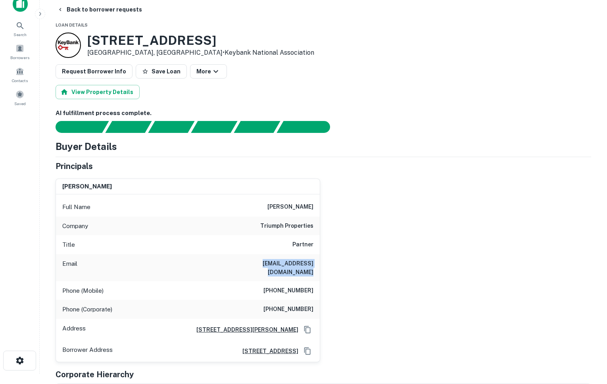
drag, startPoint x: 226, startPoint y: 265, endPoint x: 324, endPoint y: 269, distance: 97.4
click at [324, 269] on div "steven feder Full Name steven feder Company triumph properties Title Partner Em…" at bounding box center [320, 267] width 542 height 190
click at [268, 286] on h6 "(310) 601-5980" at bounding box center [289, 291] width 50 height 10
drag, startPoint x: 269, startPoint y: 282, endPoint x: 328, endPoint y: 281, distance: 58.4
click at [328, 281] on div "steven feder Full Name steven feder Company triumph properties Title Partner Em…" at bounding box center [320, 267] width 542 height 190
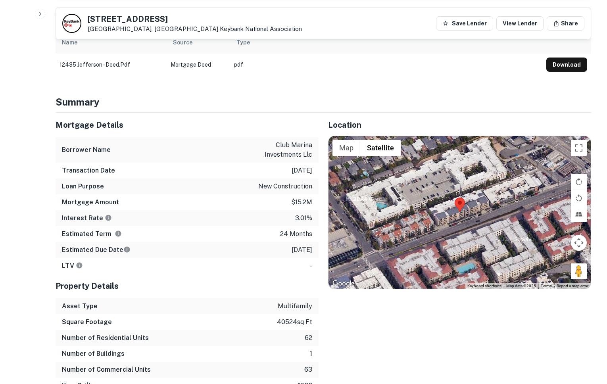
scroll to position [0, 0]
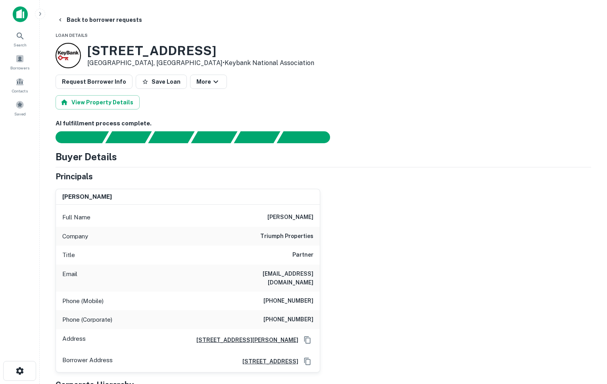
click at [272, 313] on div "Phone (Corporate) (310) 247-1988" at bounding box center [188, 319] width 264 height 19
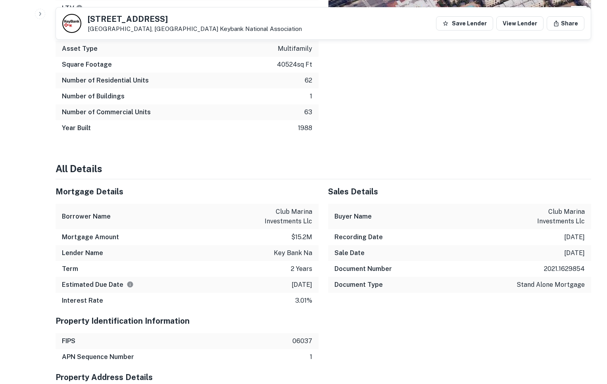
scroll to position [725, 0]
